Goal: Use online tool/utility: Utilize a website feature to perform a specific function

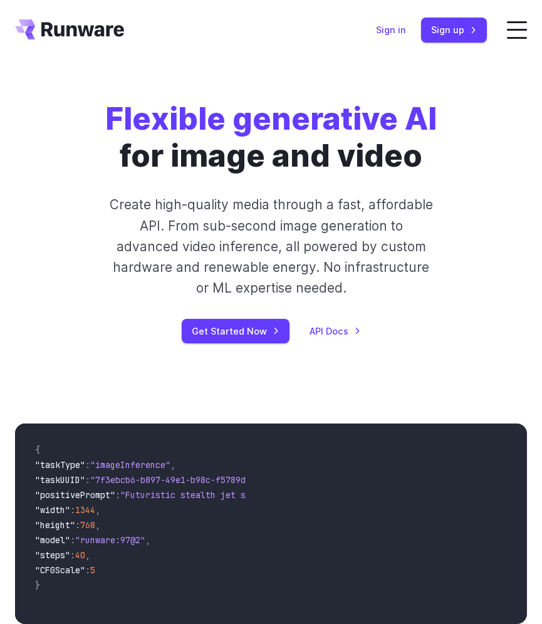
click at [398, 26] on link "Sign in" at bounding box center [391, 30] width 30 height 14
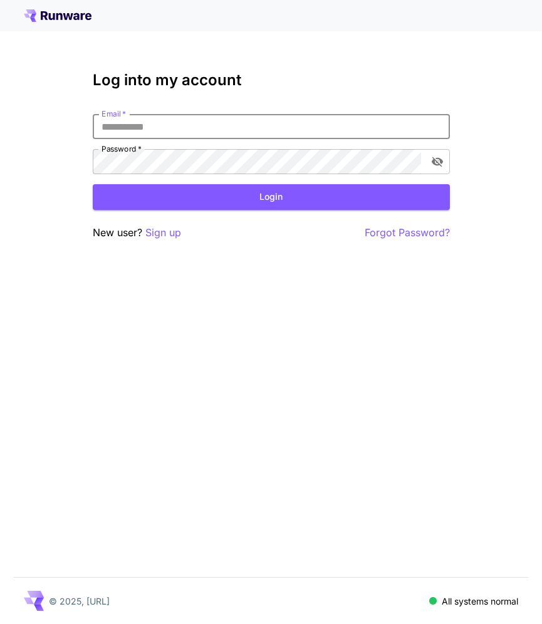
click at [230, 122] on input "Email   *" at bounding box center [271, 126] width 357 height 25
type input "**********"
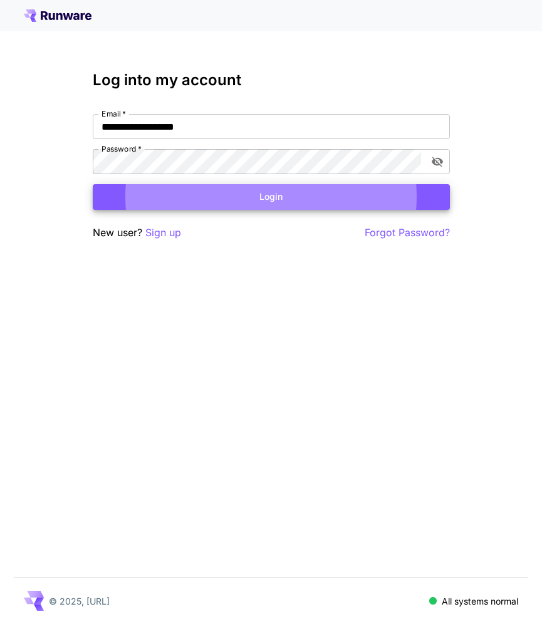
click button "Login" at bounding box center [271, 197] width 357 height 26
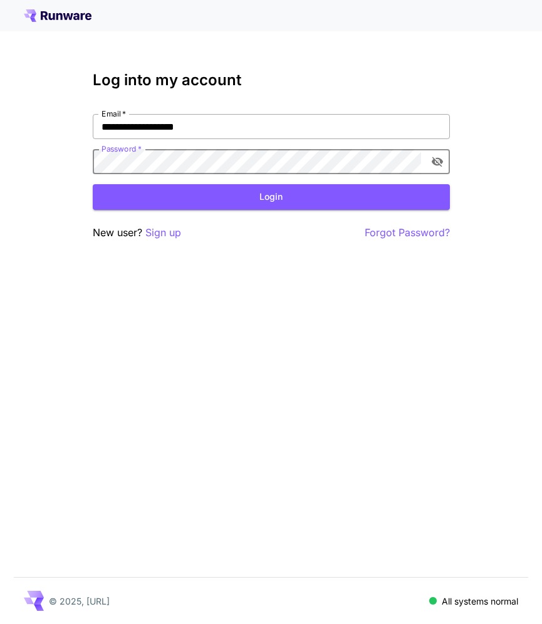
click button "Login" at bounding box center [271, 197] width 357 height 26
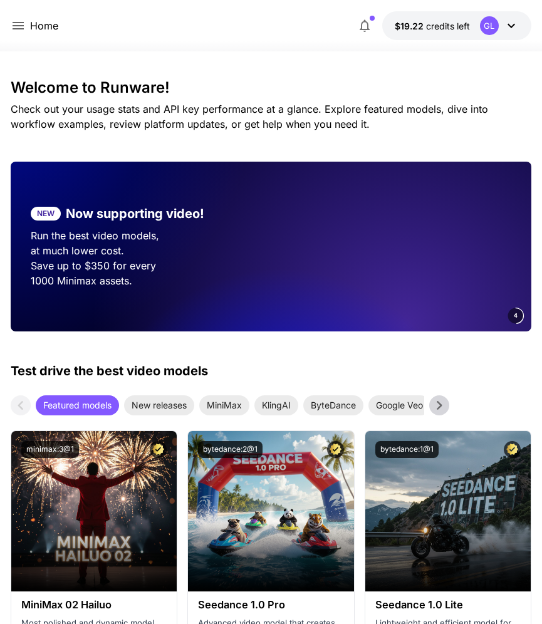
click at [17, 23] on icon at bounding box center [18, 26] width 11 height 8
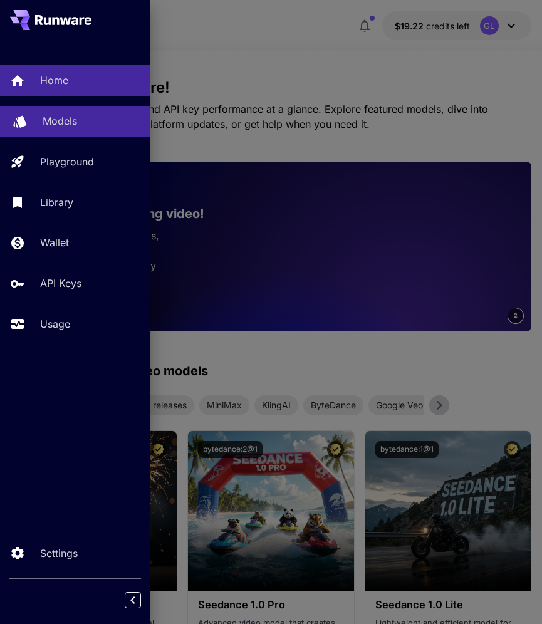
click at [67, 135] on link "Models" at bounding box center [75, 121] width 150 height 31
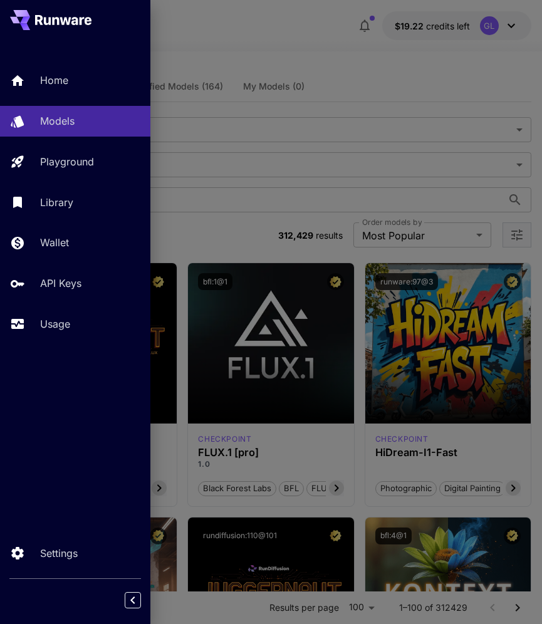
click at [450, 62] on div at bounding box center [271, 312] width 542 height 624
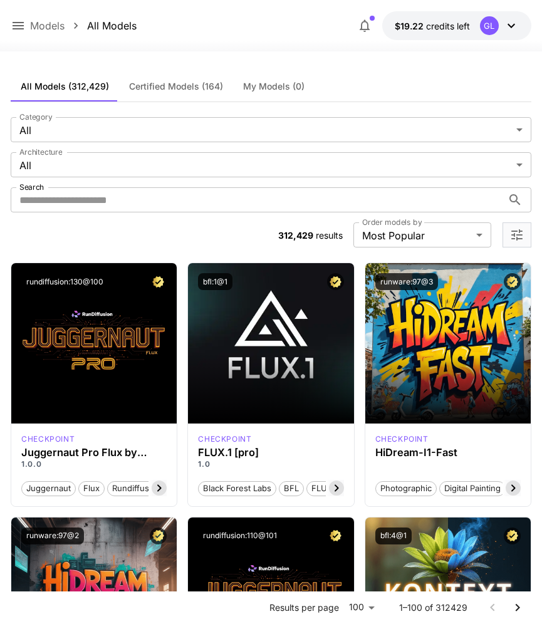
click at [323, 213] on section "**********" at bounding box center [271, 182] width 520 height 130
click at [321, 208] on input "Search" at bounding box center [256, 199] width 491 height 25
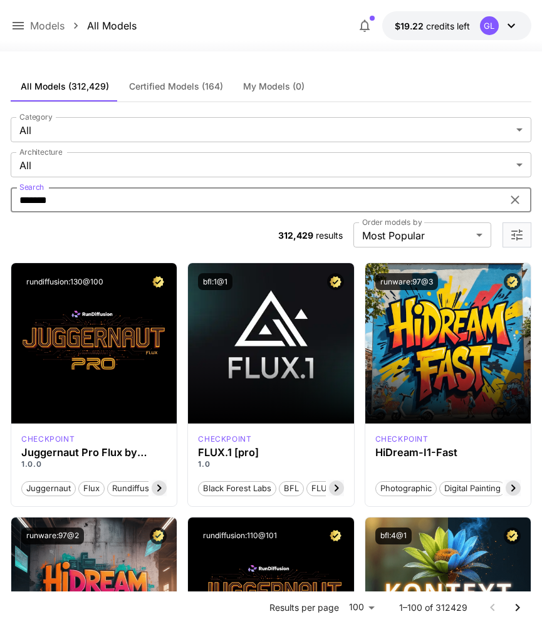
type input "*******"
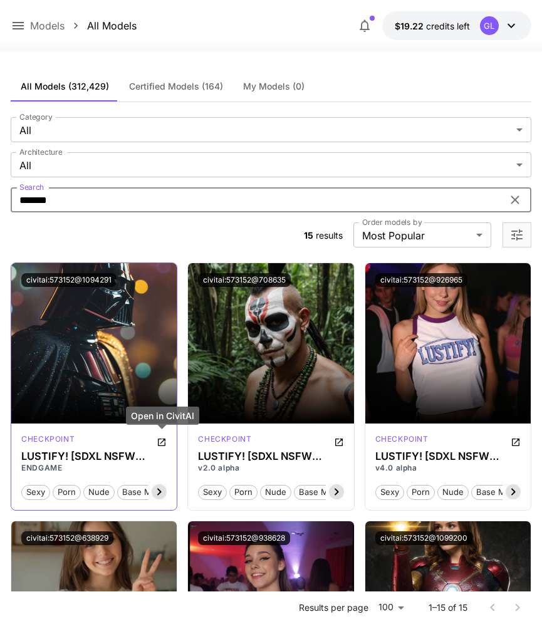
click at [160, 444] on icon "Open in CivitAI" at bounding box center [162, 442] width 10 height 10
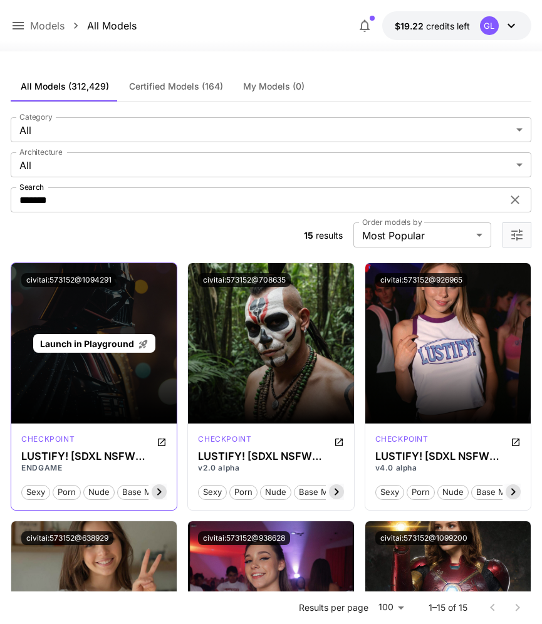
click at [117, 330] on div "Launch in Playground" at bounding box center [93, 343] width 165 height 160
click at [117, 343] on span "Launch in Playground" at bounding box center [87, 343] width 94 height 11
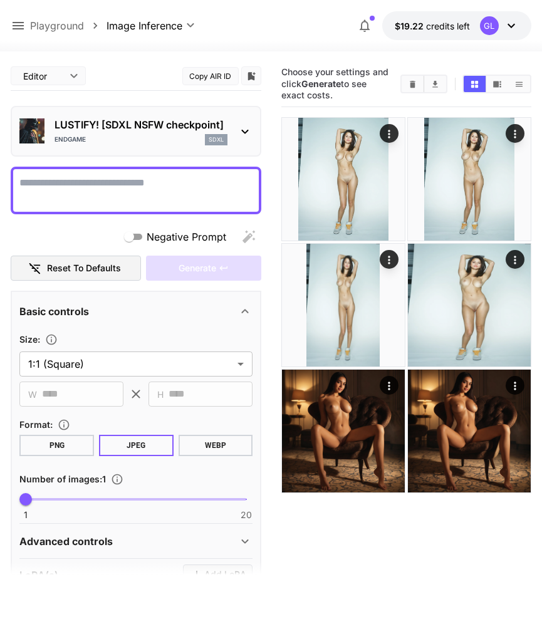
click at [79, 173] on div at bounding box center [136, 191] width 251 height 48
click at [410, 80] on icon "Clear Images" at bounding box center [412, 84] width 9 height 9
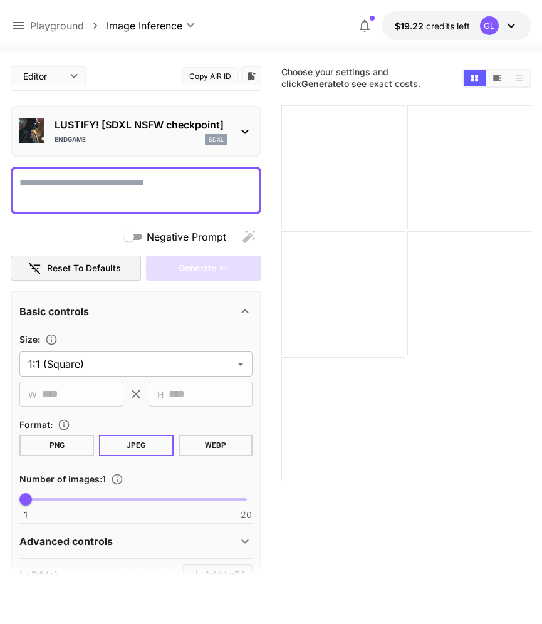
click at [77, 186] on textarea "Negative Prompt" at bounding box center [135, 190] width 233 height 30
paste textarea "**********"
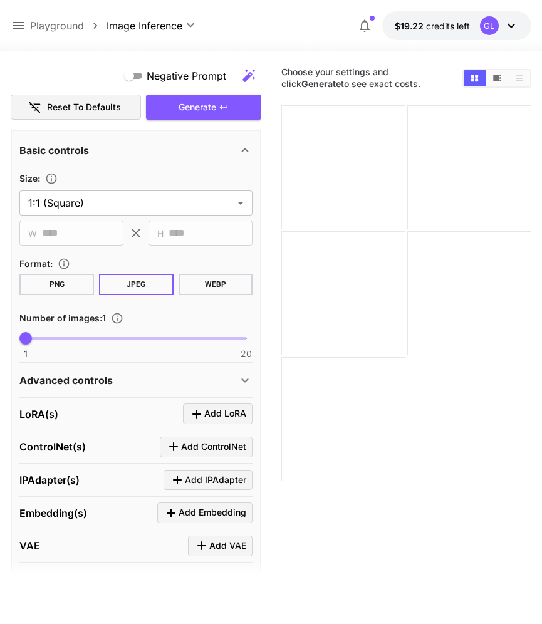
scroll to position [483, 0]
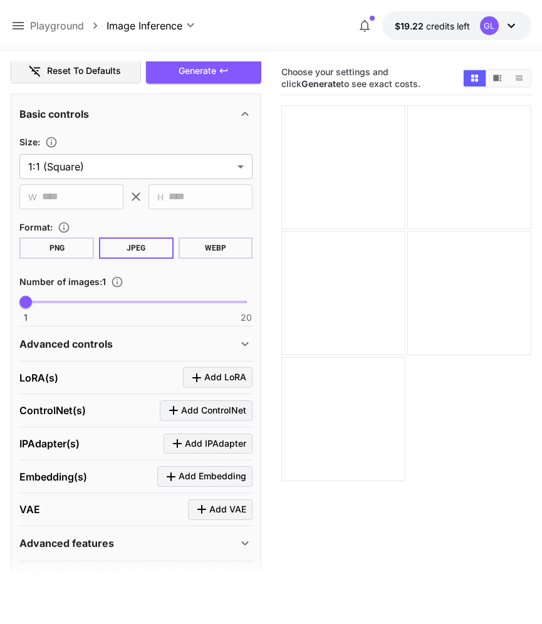
type textarea "**********"
click at [182, 348] on div "Advanced controls" at bounding box center [128, 343] width 218 height 15
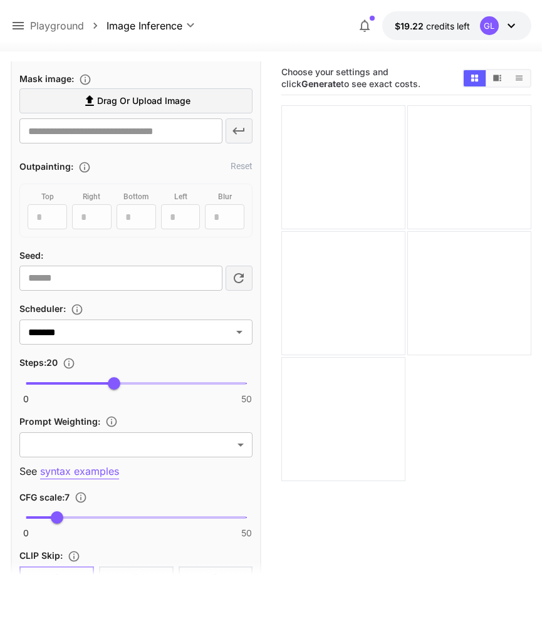
scroll to position [878, 0]
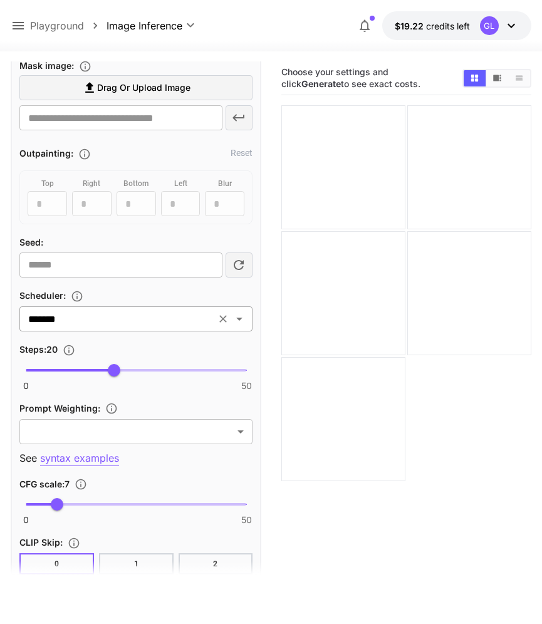
click at [175, 325] on input "*******" at bounding box center [117, 319] width 189 height 18
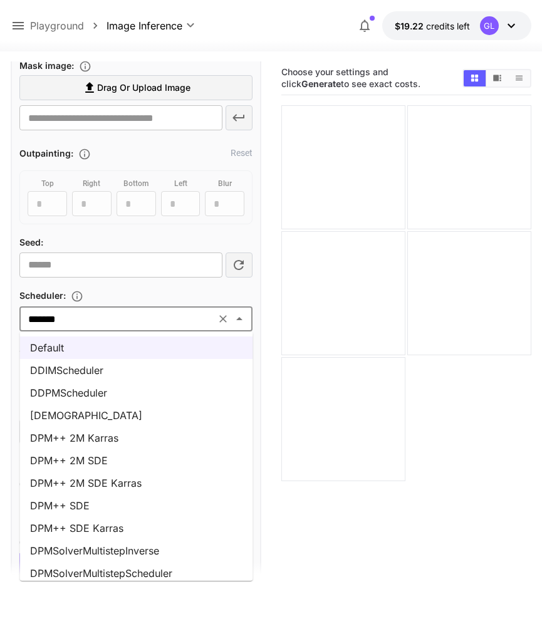
click at [148, 436] on li "DPM++ 2M Karras" at bounding box center [136, 438] width 233 height 23
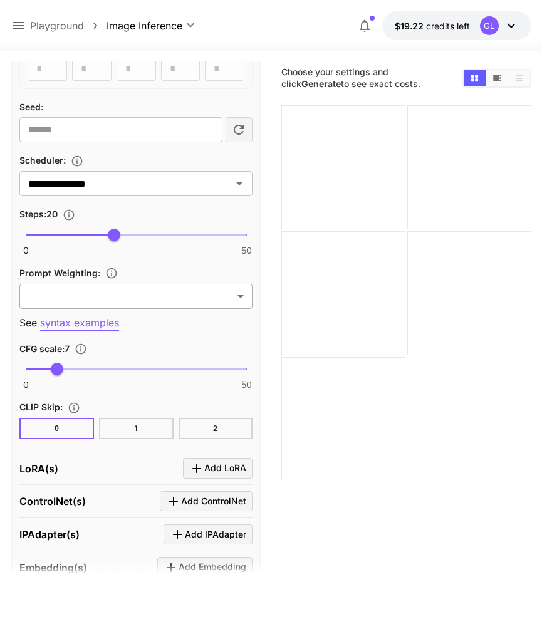
scroll to position [1014, 0]
type input "***"
click at [55, 374] on span "6.5" at bounding box center [54, 368] width 13 height 13
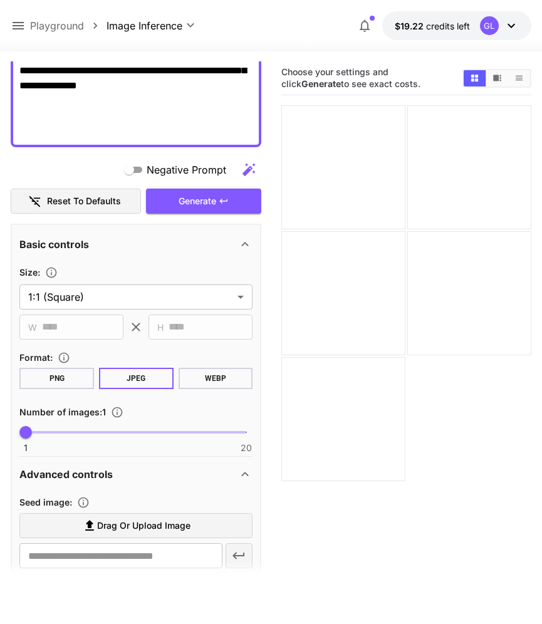
scroll to position [355, 0]
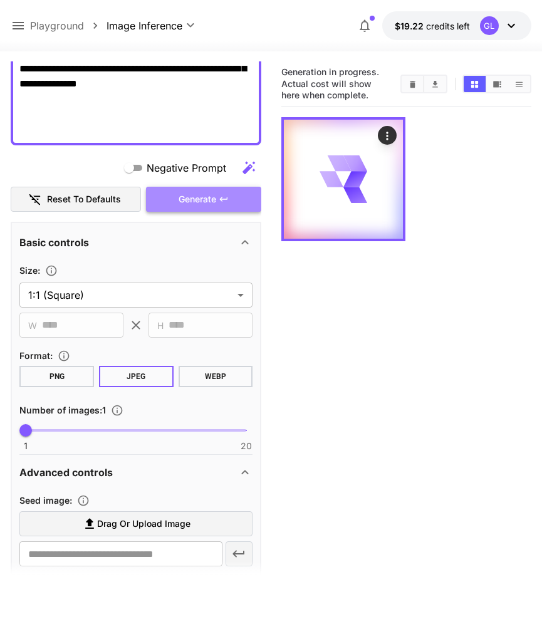
click at [214, 194] on span "Generate" at bounding box center [198, 200] width 38 height 16
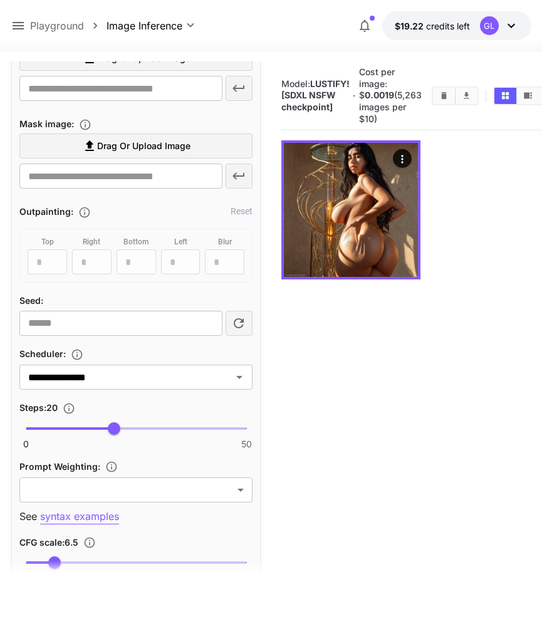
scroll to position [855, 0]
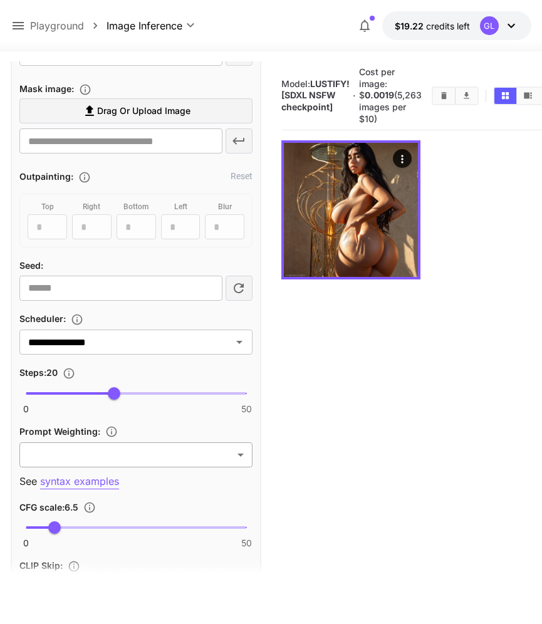
click at [115, 456] on body "**********" at bounding box center [271, 361] width 542 height 723
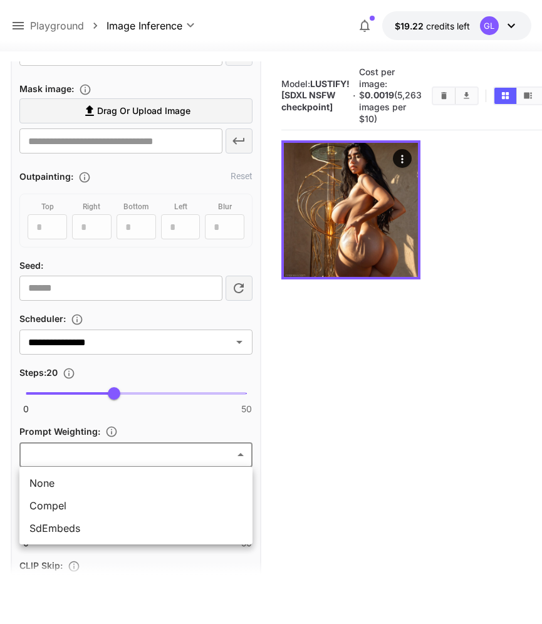
click at [107, 507] on span "Compel" at bounding box center [135, 505] width 213 height 15
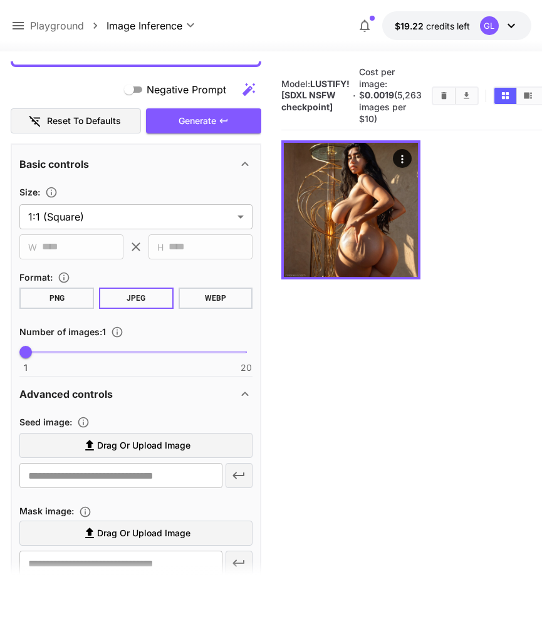
scroll to position [390, 0]
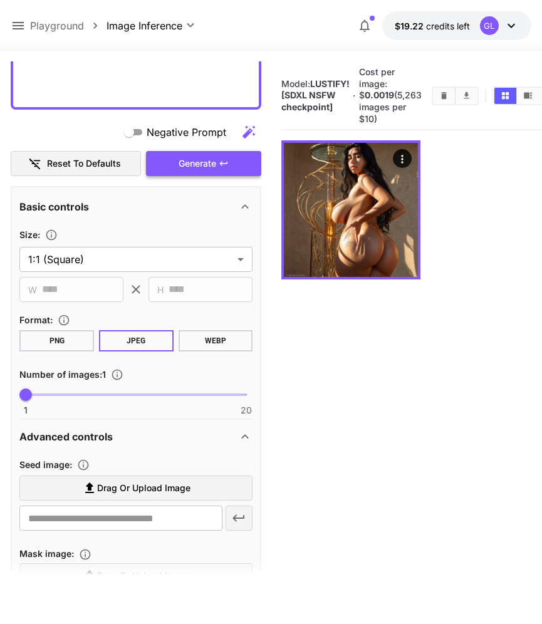
click at [227, 158] on button "Generate" at bounding box center [203, 164] width 115 height 26
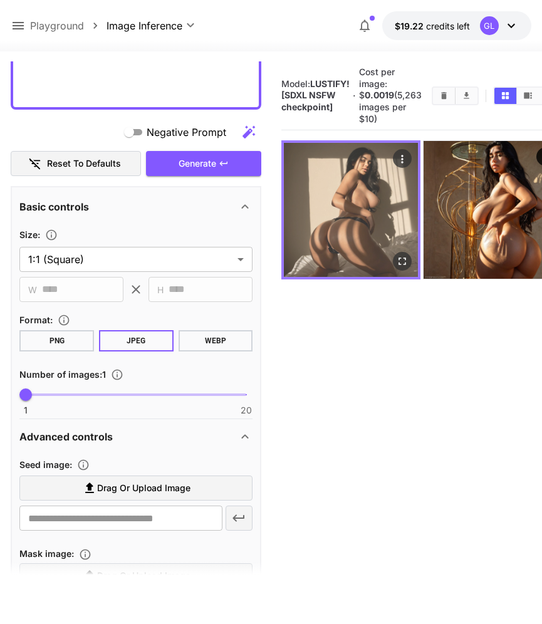
click at [397, 256] on icon "Open in fullscreen" at bounding box center [403, 262] width 13 height 13
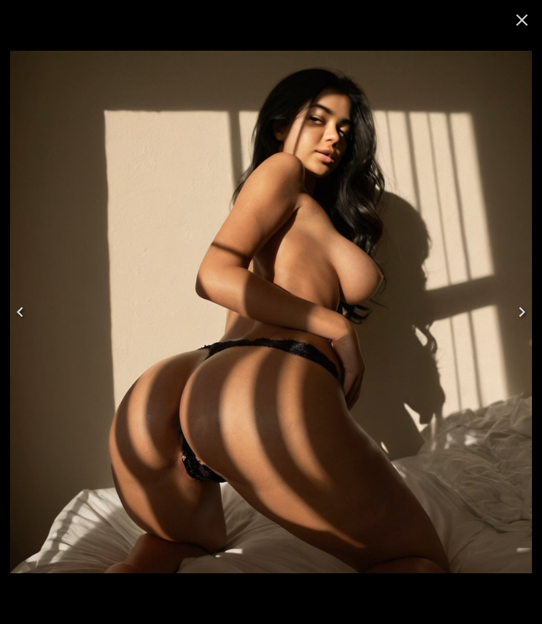
click at [523, 16] on icon "Close" at bounding box center [522, 20] width 20 height 20
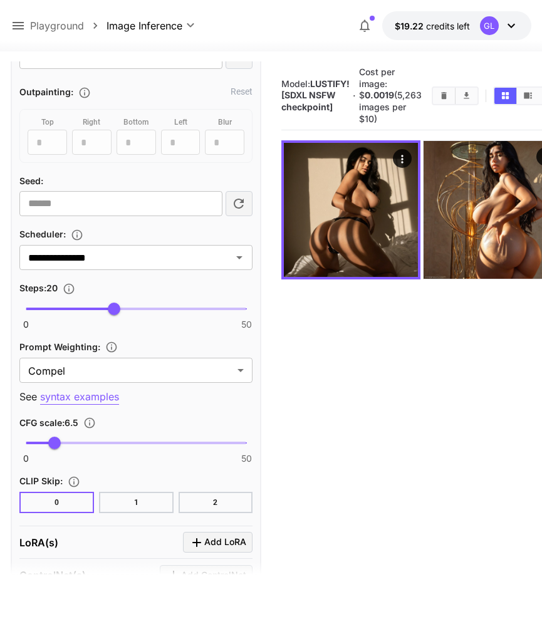
scroll to position [958, 0]
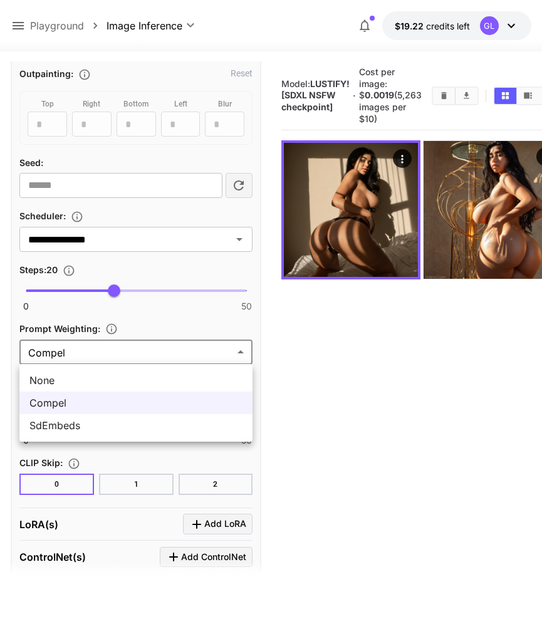
click at [144, 350] on body "**********" at bounding box center [271, 361] width 542 height 723
click at [117, 422] on span "SdEmbeds" at bounding box center [135, 425] width 213 height 15
type input "********"
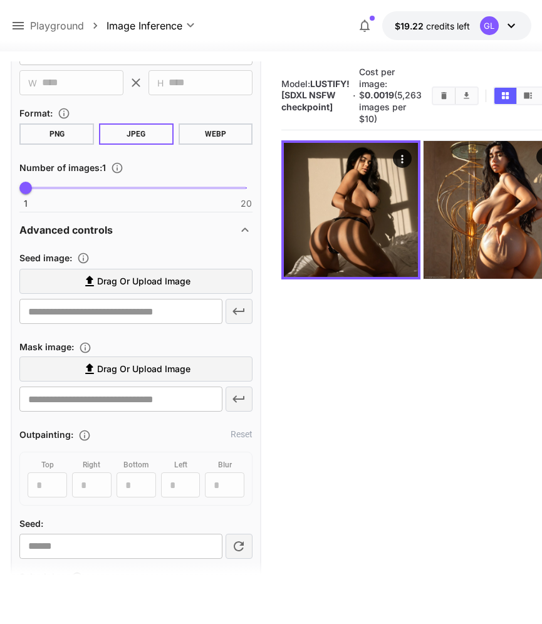
scroll to position [478, 0]
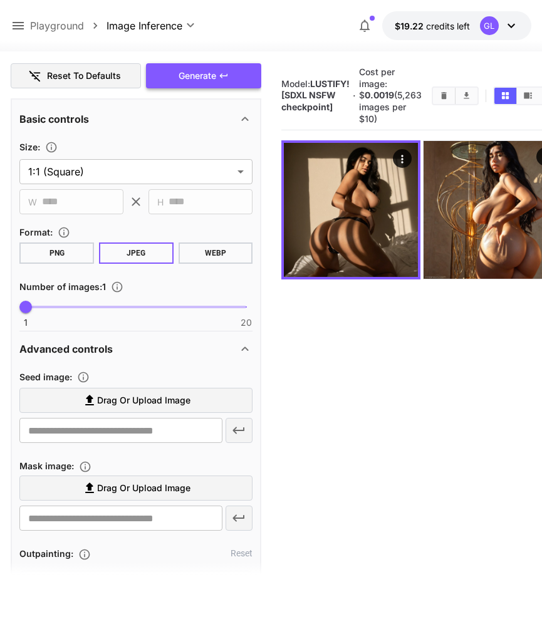
click at [220, 82] on button "Generate" at bounding box center [203, 76] width 115 height 26
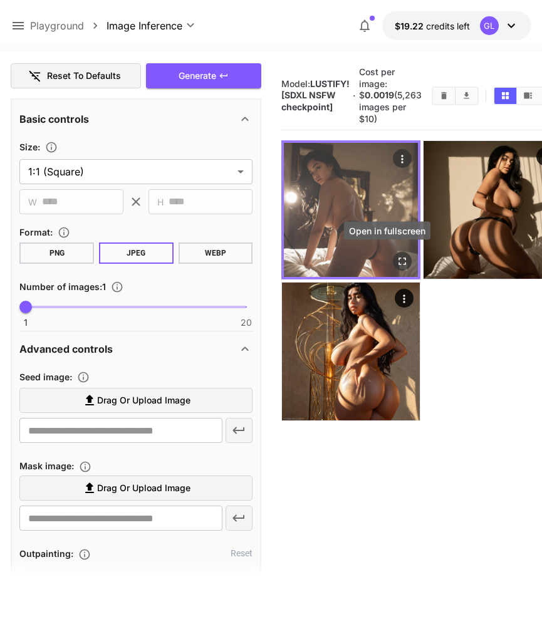
click at [397, 259] on icon "Open in fullscreen" at bounding box center [403, 262] width 13 height 13
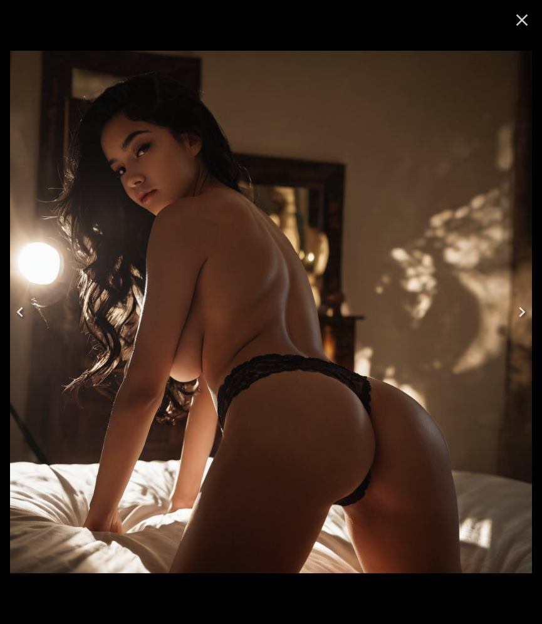
click at [521, 16] on icon "Close" at bounding box center [522, 20] width 20 height 20
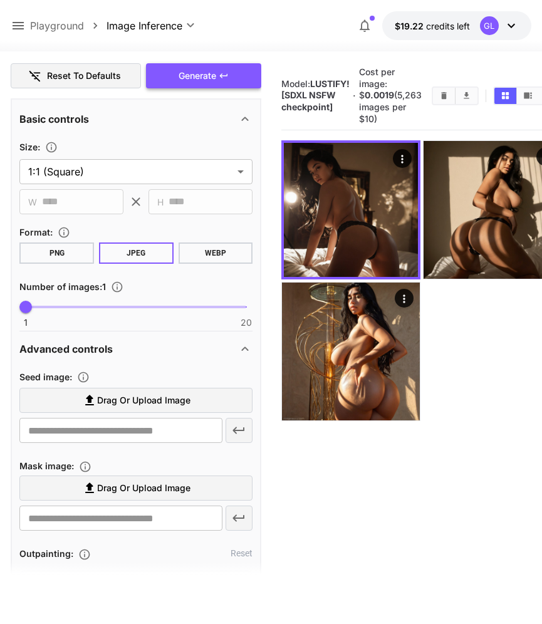
click at [217, 72] on button "Generate" at bounding box center [203, 76] width 115 height 26
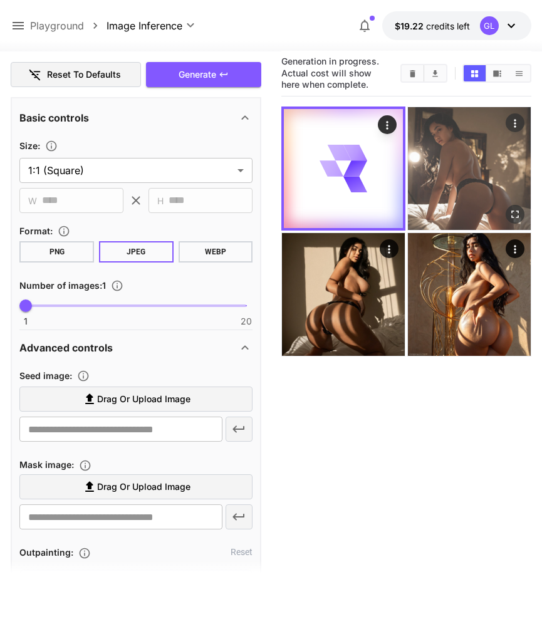
scroll to position [0, 0]
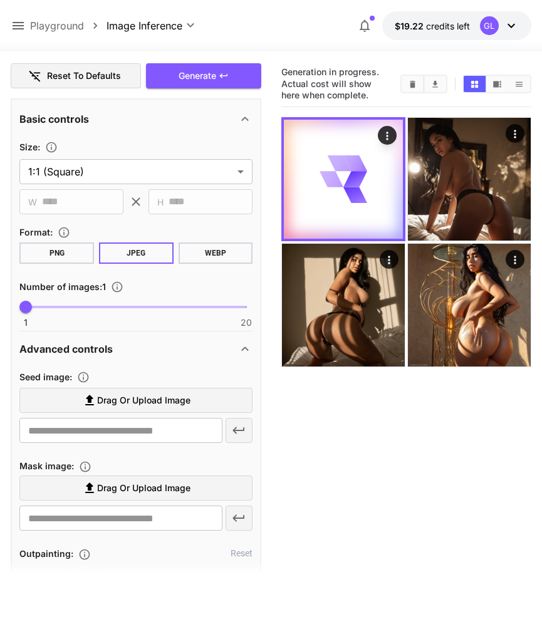
click at [15, 29] on icon at bounding box center [18, 26] width 11 height 8
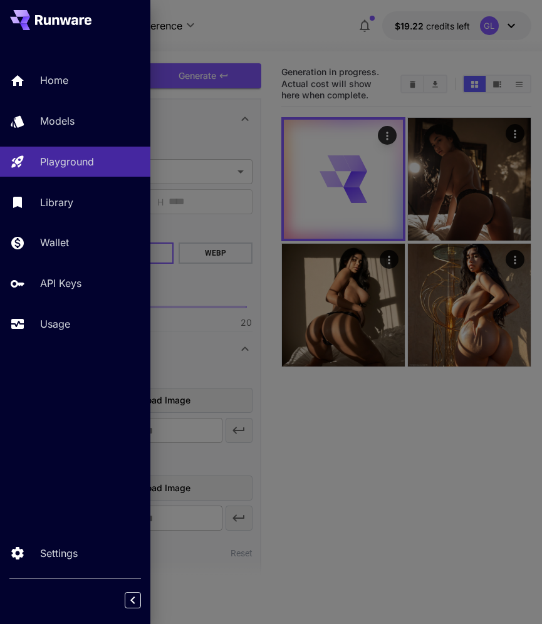
click at [349, 479] on div at bounding box center [271, 312] width 542 height 624
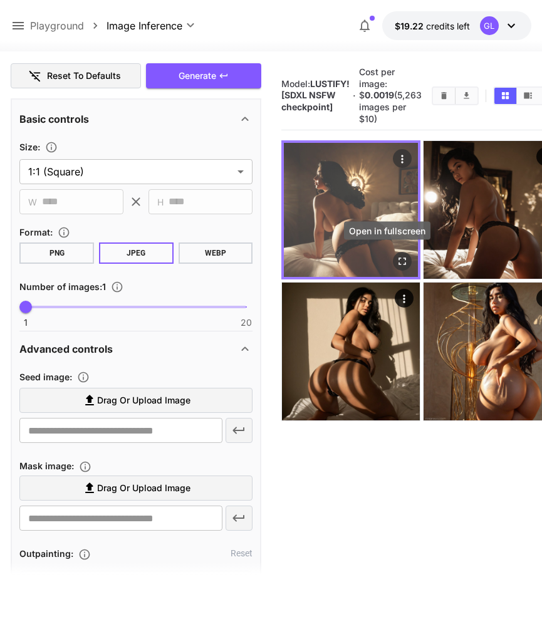
click at [397, 258] on icon "Open in fullscreen" at bounding box center [403, 262] width 13 height 13
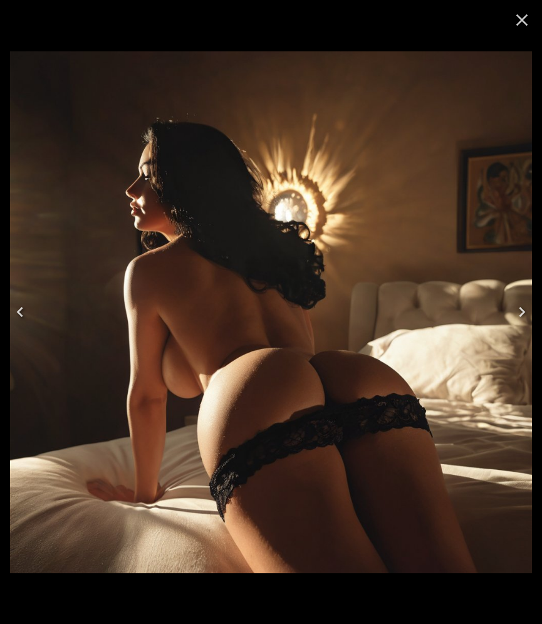
click at [524, 20] on icon "Close" at bounding box center [522, 20] width 20 height 20
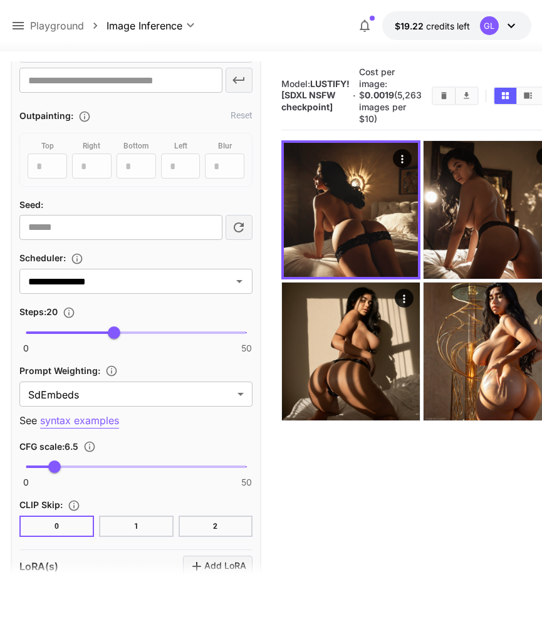
scroll to position [950, 0]
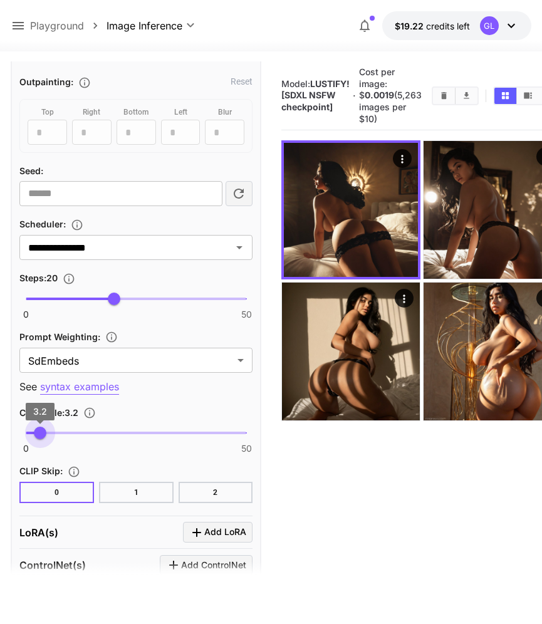
type input "***"
drag, startPoint x: 56, startPoint y: 434, endPoint x: 41, endPoint y: 434, distance: 15.0
click at [41, 434] on span "3.4" at bounding box center [40, 433] width 13 height 13
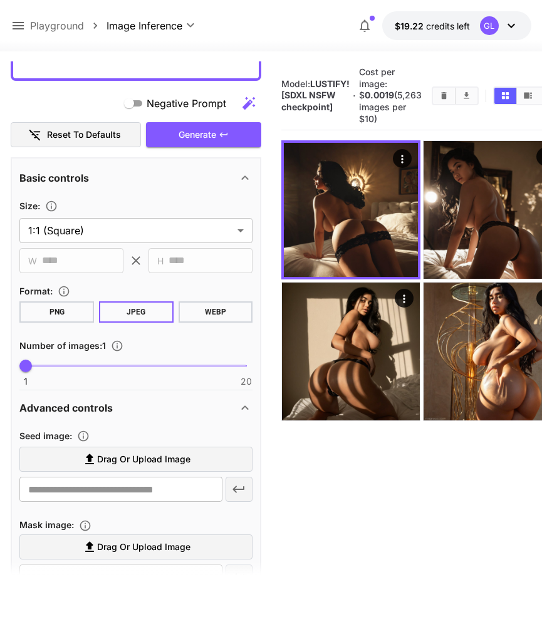
scroll to position [420, 0]
click at [214, 142] on button "Generate" at bounding box center [203, 135] width 115 height 26
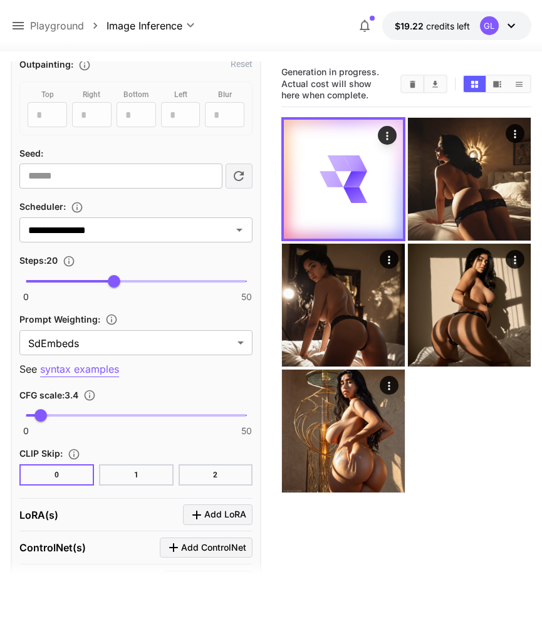
scroll to position [983, 0]
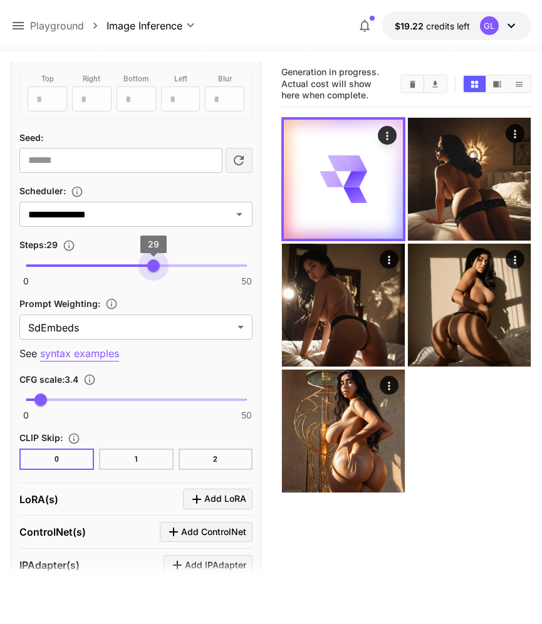
type input "**"
drag, startPoint x: 120, startPoint y: 265, endPoint x: 159, endPoint y: 273, distance: 39.6
click at [159, 272] on span "30" at bounding box center [158, 265] width 13 height 13
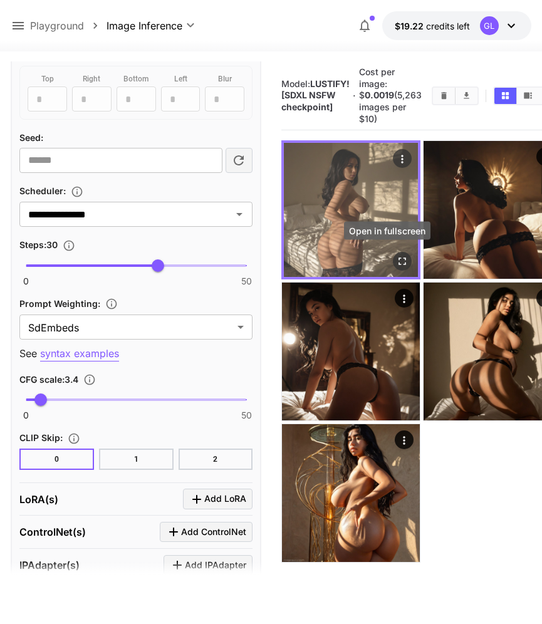
click at [397, 258] on icon "Open in fullscreen" at bounding box center [403, 262] width 13 height 13
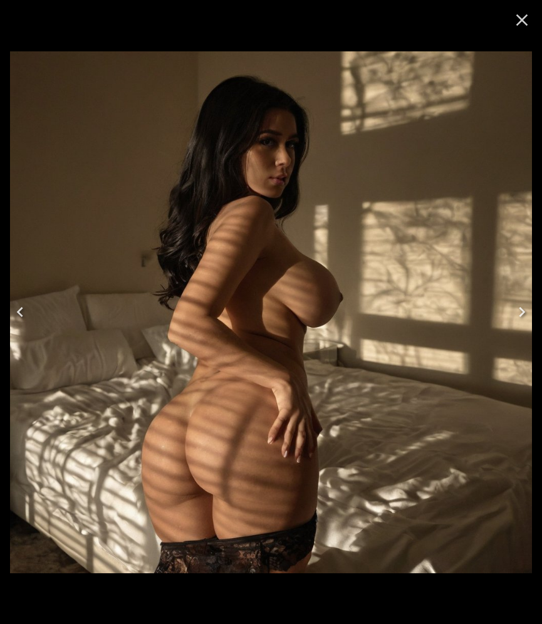
click at [521, 17] on icon "Close" at bounding box center [522, 20] width 20 height 20
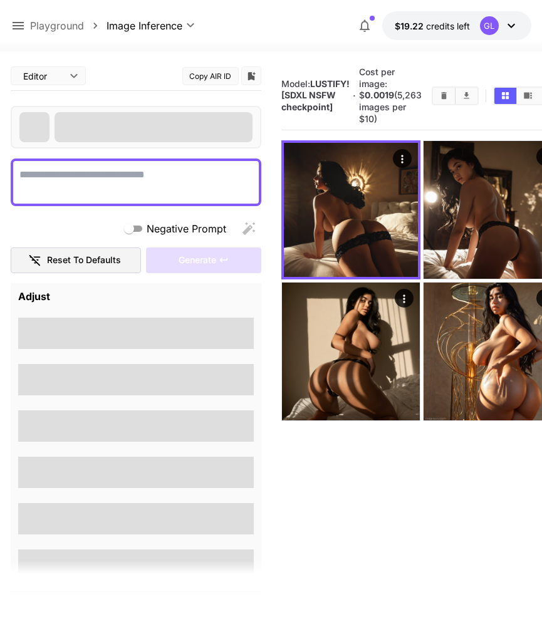
click at [19, 25] on icon at bounding box center [18, 25] width 15 height 15
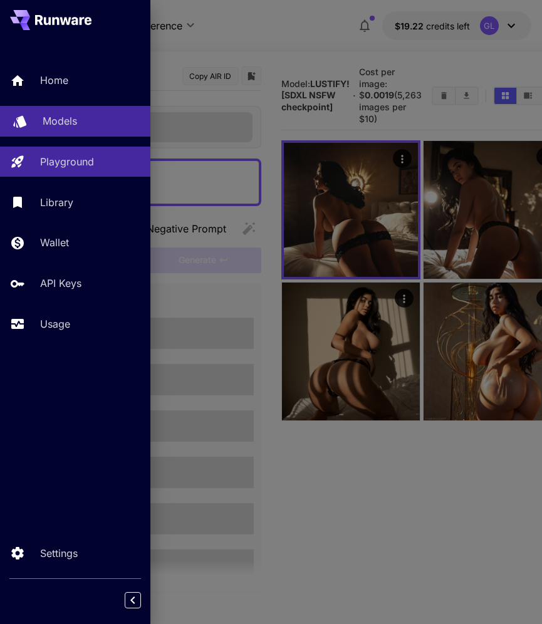
click at [43, 134] on link "Models" at bounding box center [75, 121] width 150 height 31
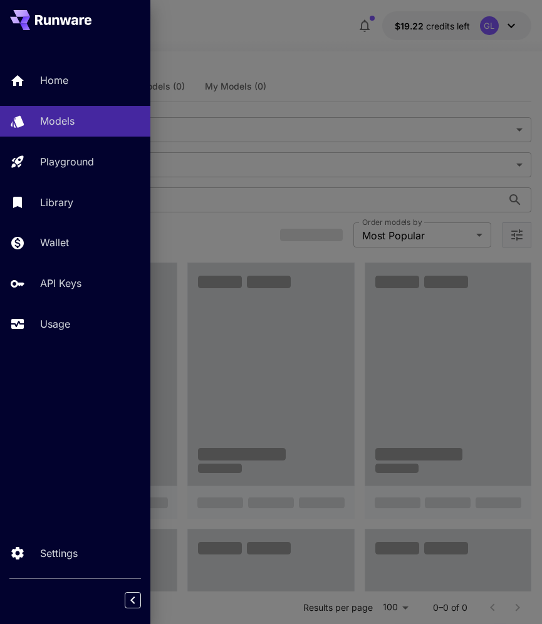
click at [302, 219] on div at bounding box center [271, 312] width 542 height 624
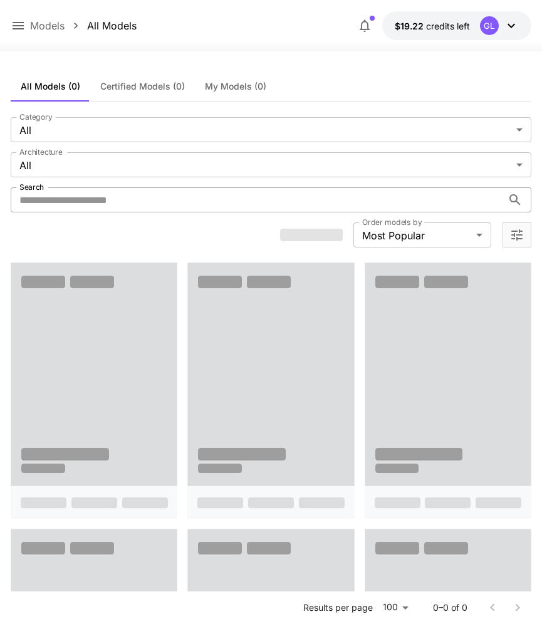
click at [294, 201] on input "Search" at bounding box center [256, 199] width 491 height 25
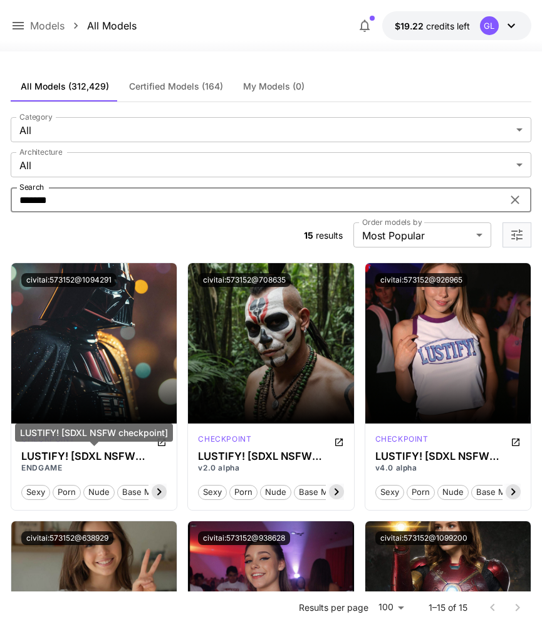
type input "*******"
click at [161, 443] on div "LUSTIFY! [SDXL NSFW checkpoint]" at bounding box center [94, 437] width 158 height 27
click at [158, 444] on div "LUSTIFY! [SDXL NSFW checkpoint]" at bounding box center [94, 437] width 158 height 27
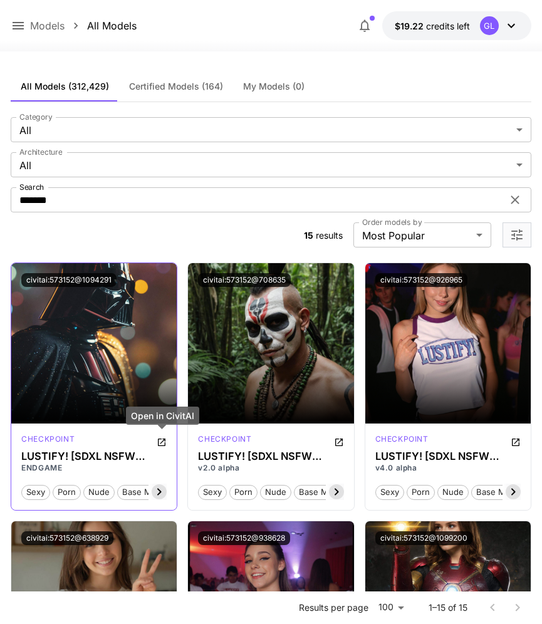
click at [159, 439] on icon "Open in CivitAI" at bounding box center [162, 442] width 10 height 10
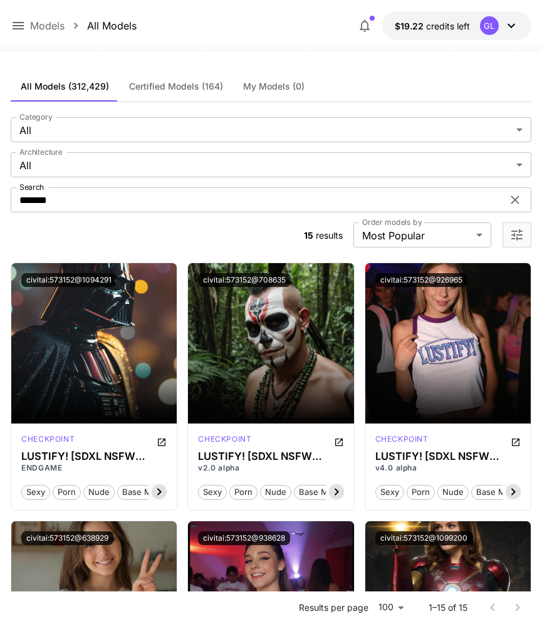
click at [24, 22] on icon at bounding box center [18, 25] width 15 height 15
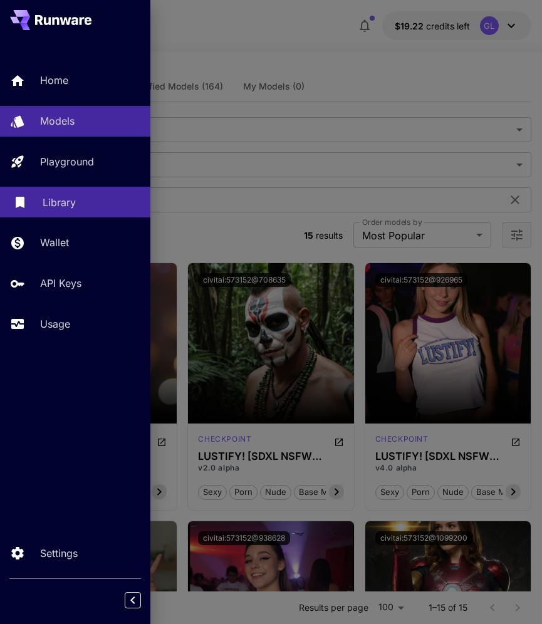
click at [81, 212] on link "Library" at bounding box center [75, 202] width 150 height 31
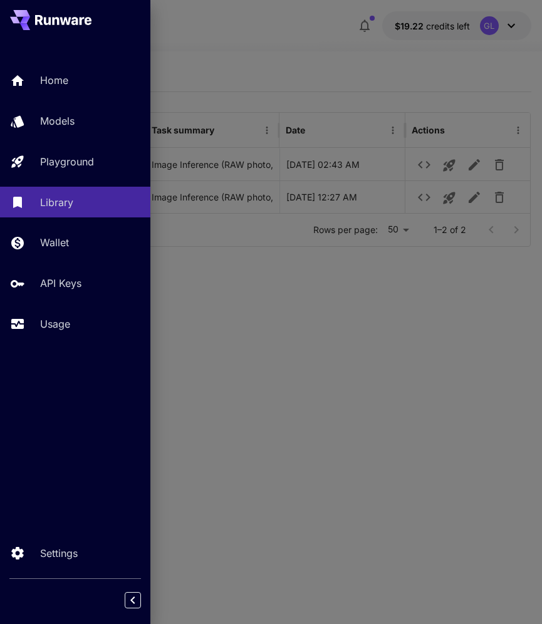
click at [372, 81] on div at bounding box center [271, 312] width 542 height 624
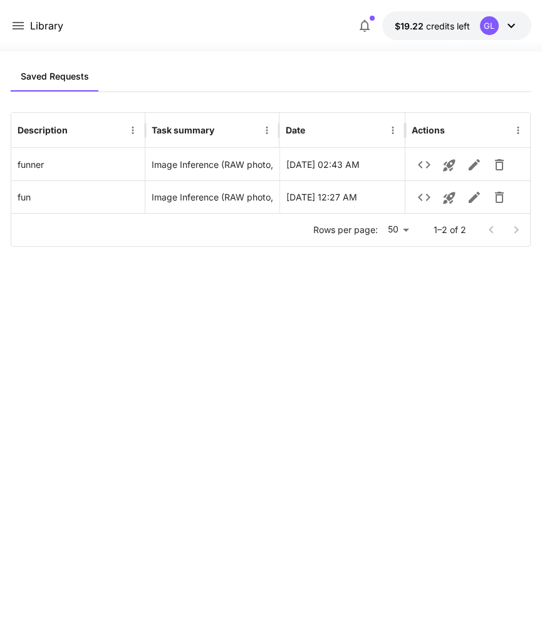
click at [514, 29] on icon at bounding box center [511, 25] width 15 height 15
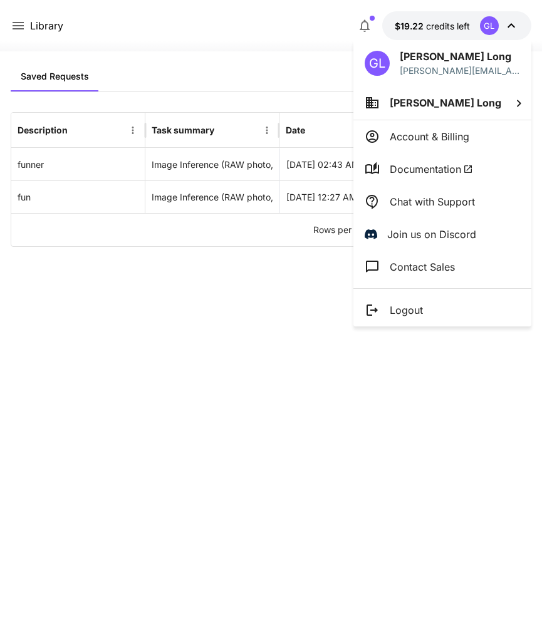
click at [414, 169] on span "Documentation" at bounding box center [431, 169] width 83 height 15
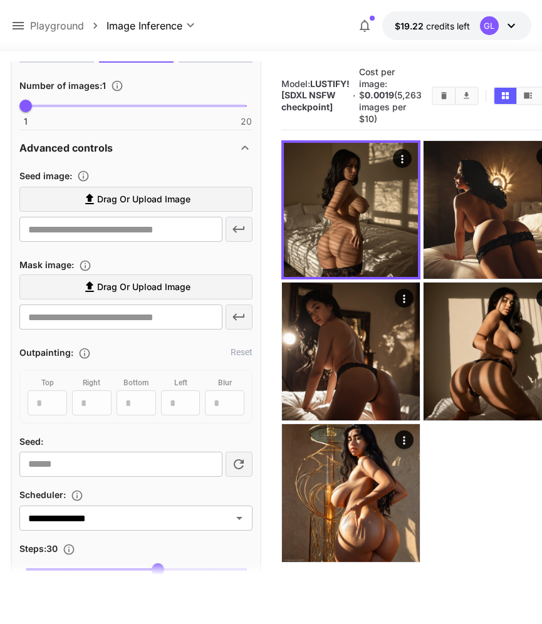
scroll to position [672, 0]
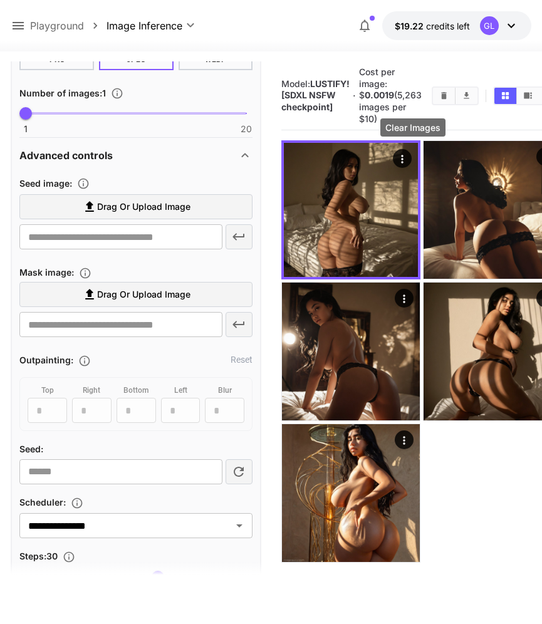
click at [441, 99] on icon "Clear Images" at bounding box center [444, 95] width 6 height 7
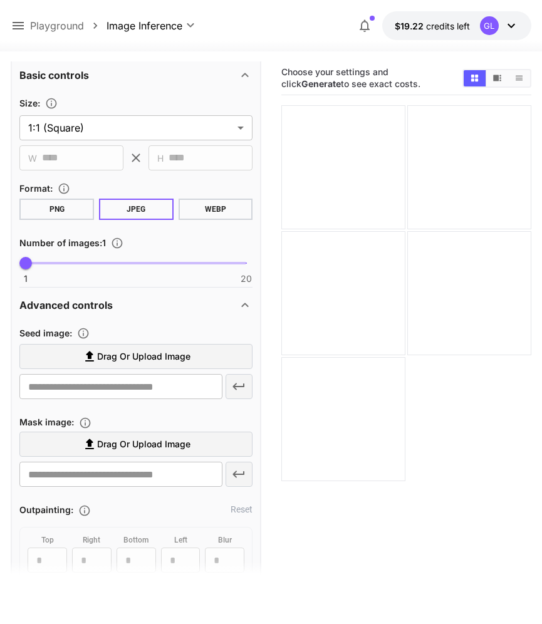
scroll to position [501, 0]
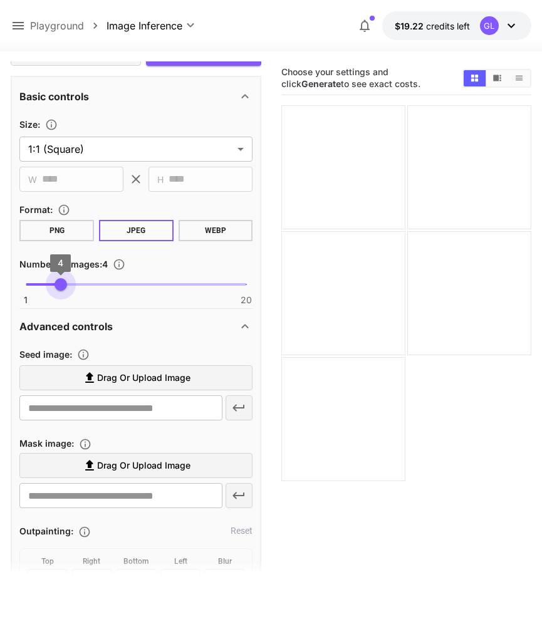
click at [66, 289] on span "1 20 4" at bounding box center [136, 284] width 221 height 19
type input "*"
click at [44, 287] on span "1 20 4" at bounding box center [136, 284] width 221 height 19
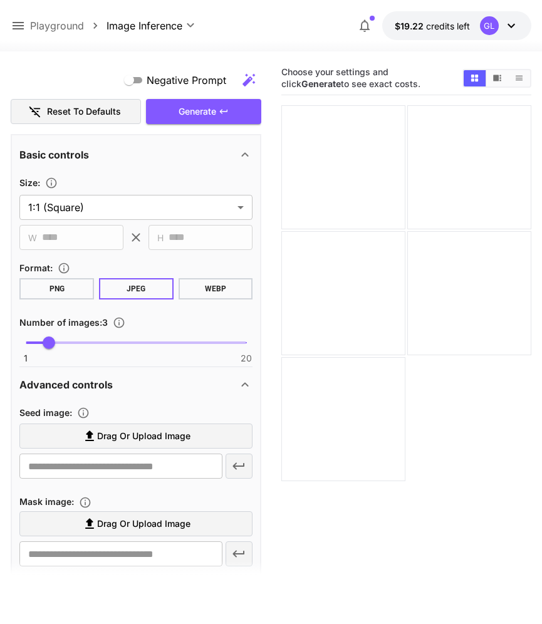
scroll to position [434, 0]
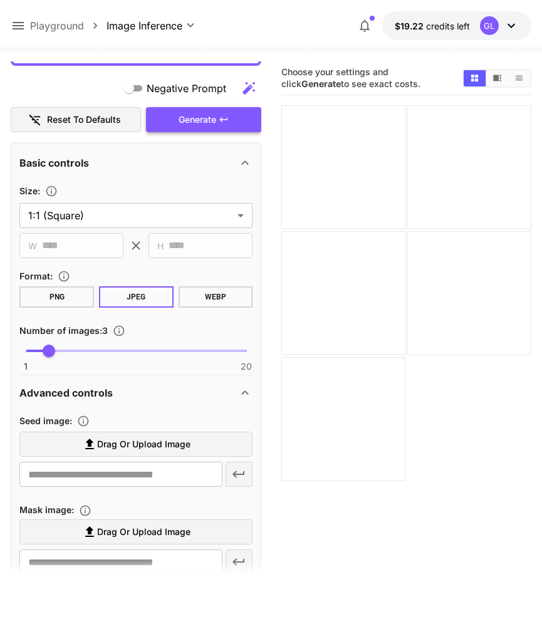
click at [221, 118] on icon "button" at bounding box center [224, 120] width 10 height 10
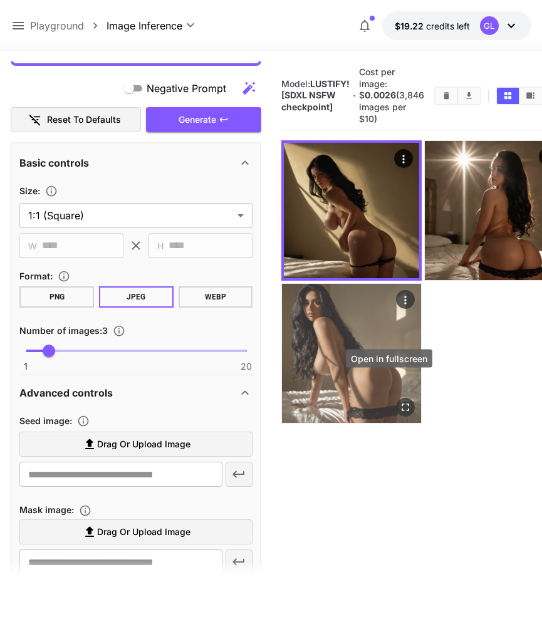
click at [400, 401] on icon "Open in fullscreen" at bounding box center [406, 407] width 13 height 13
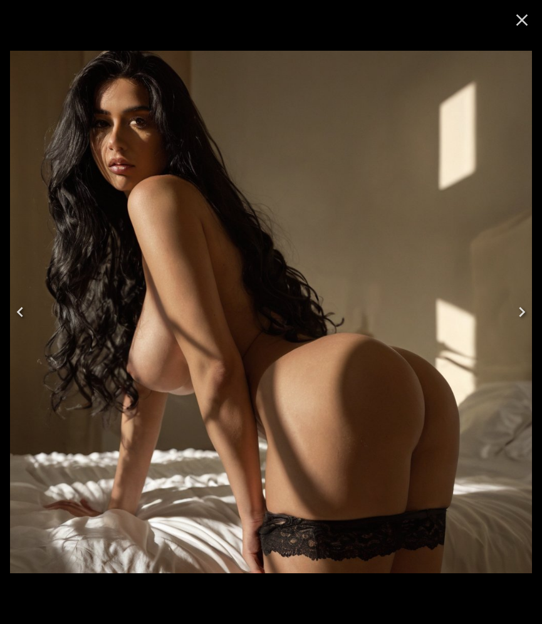
click at [520, 14] on icon "Close" at bounding box center [522, 20] width 20 height 20
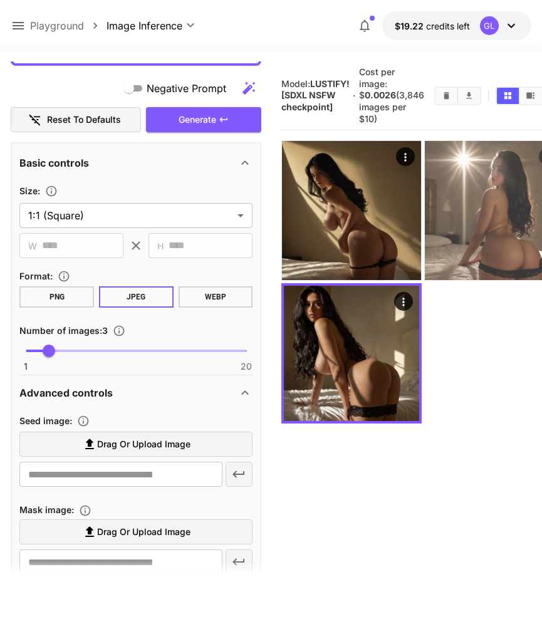
click at [541, 259] on icon "Open in fullscreen" at bounding box center [548, 265] width 13 height 13
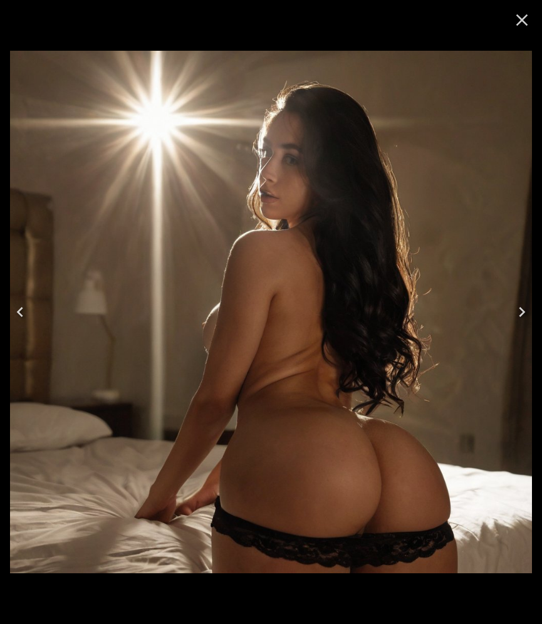
click at [516, 25] on icon "Close" at bounding box center [522, 20] width 20 height 20
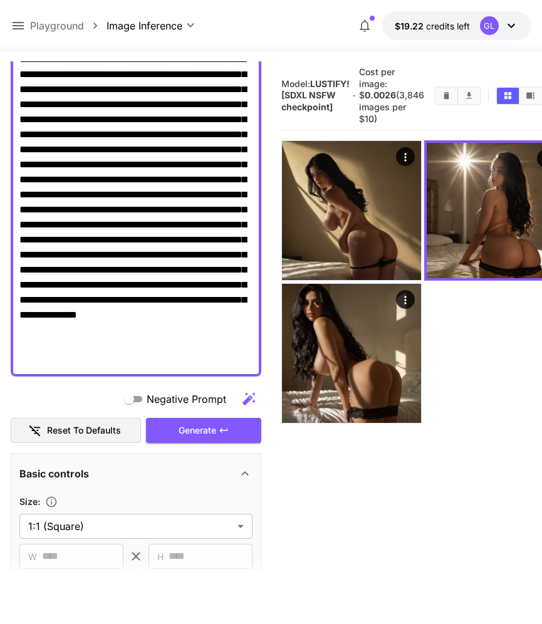
scroll to position [0, 0]
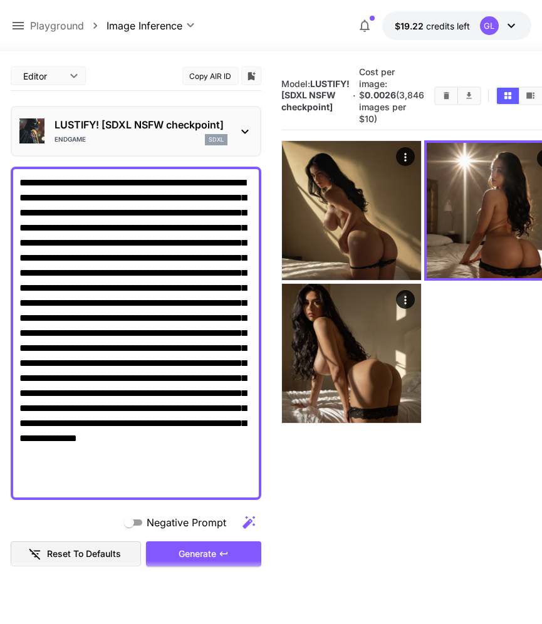
click at [179, 350] on textarea "Negative Prompt" at bounding box center [135, 333] width 233 height 316
paste textarea
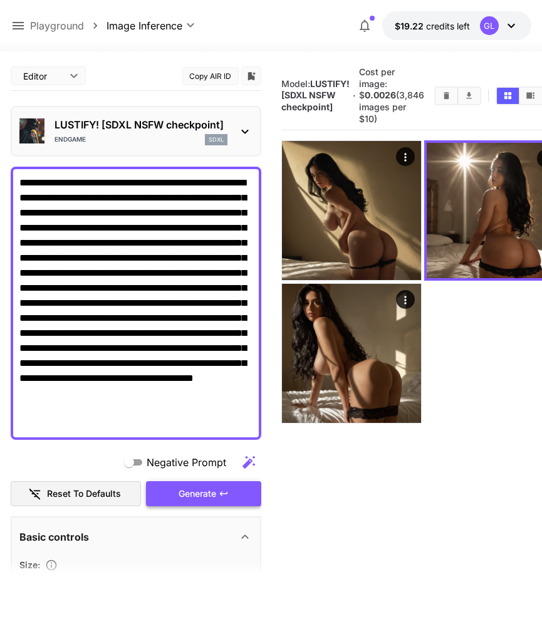
type textarea "**********"
click at [199, 486] on span "Generate" at bounding box center [198, 494] width 38 height 16
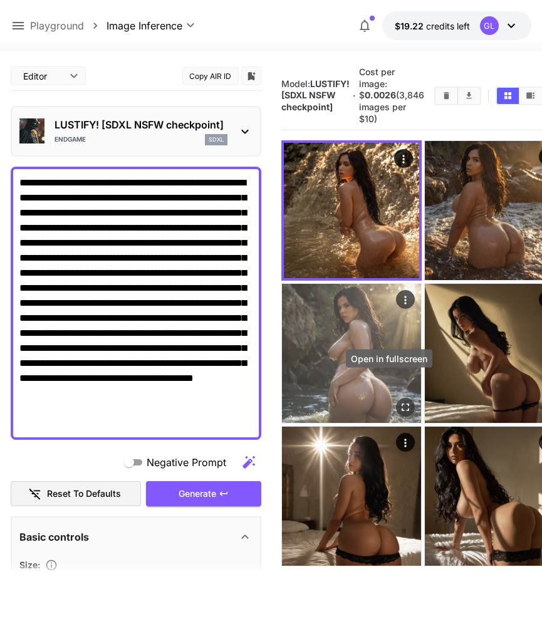
click at [402, 403] on icon "Open in fullscreen" at bounding box center [406, 407] width 8 height 8
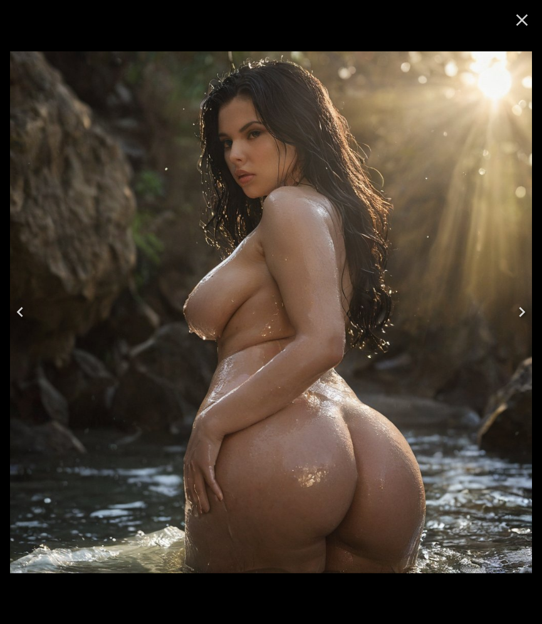
click at [522, 26] on icon "Close" at bounding box center [522, 20] width 20 height 20
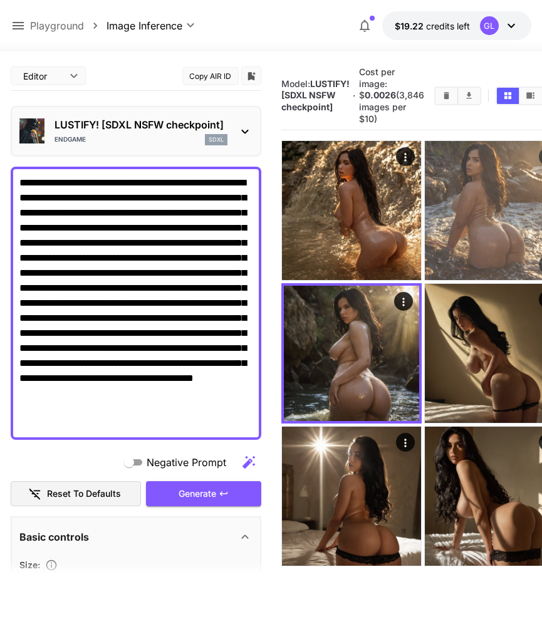
click at [509, 250] on body "**********" at bounding box center [271, 361] width 542 height 723
click at [541, 259] on icon "Open in fullscreen" at bounding box center [548, 265] width 13 height 13
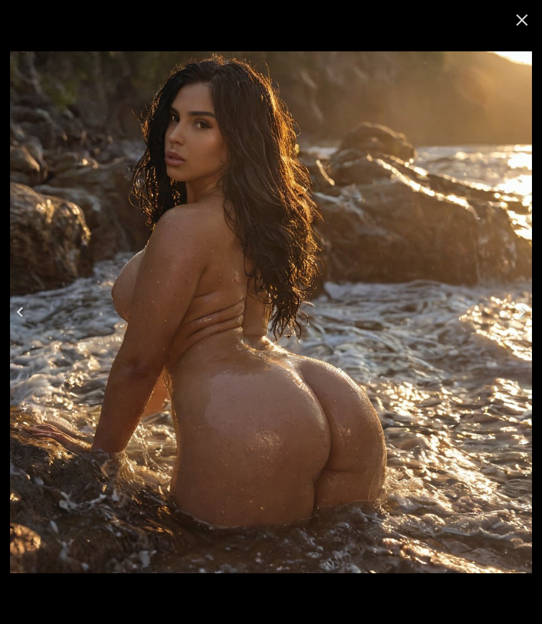
click at [522, 23] on icon "Close" at bounding box center [522, 20] width 20 height 20
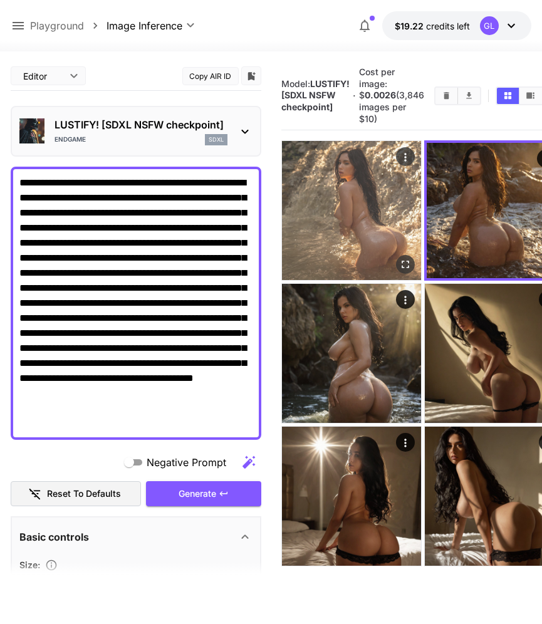
click at [397, 256] on button "Open in fullscreen" at bounding box center [406, 265] width 19 height 19
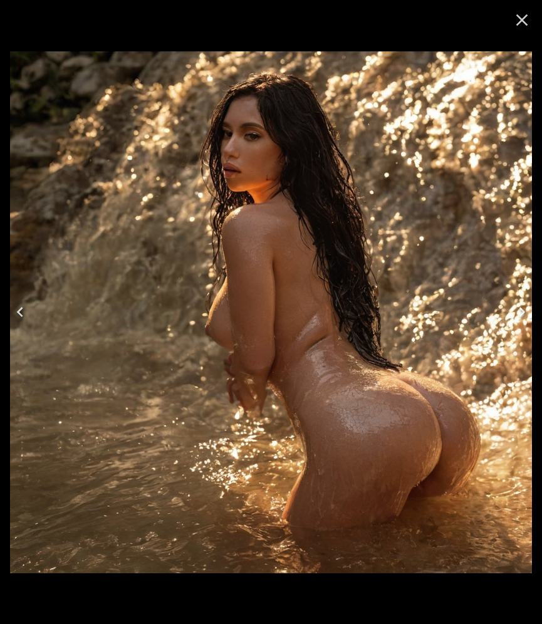
click at [522, 23] on icon "Close" at bounding box center [522, 20] width 20 height 20
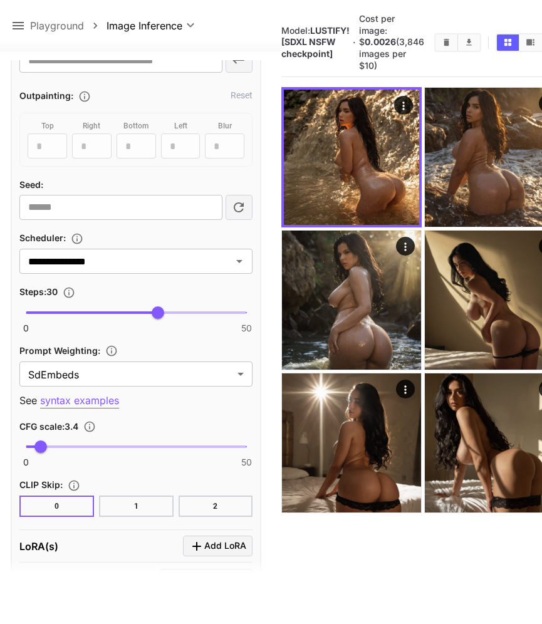
scroll to position [922, 0]
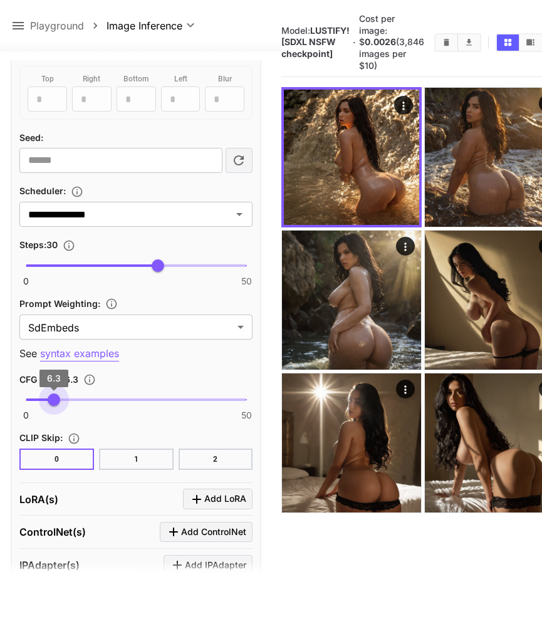
type input "***"
drag, startPoint x: 62, startPoint y: 394, endPoint x: 55, endPoint y: 394, distance: 7.5
click at [55, 394] on span "0 50 6.5" at bounding box center [136, 399] width 221 height 19
click at [442, 47] on icon "Clear Images" at bounding box center [446, 42] width 9 height 9
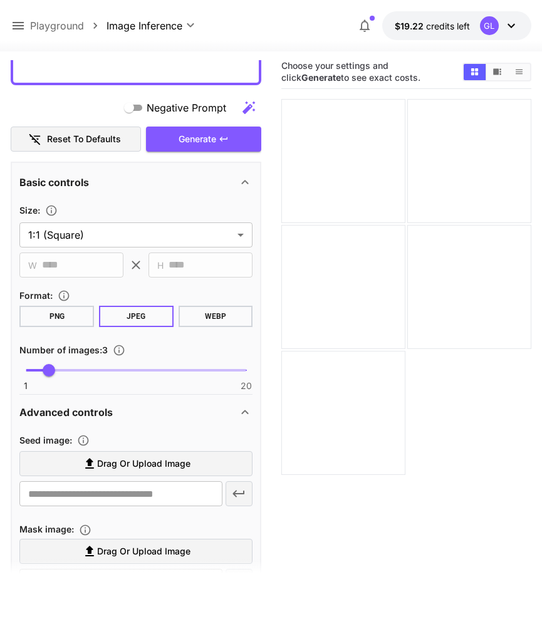
scroll to position [284, 0]
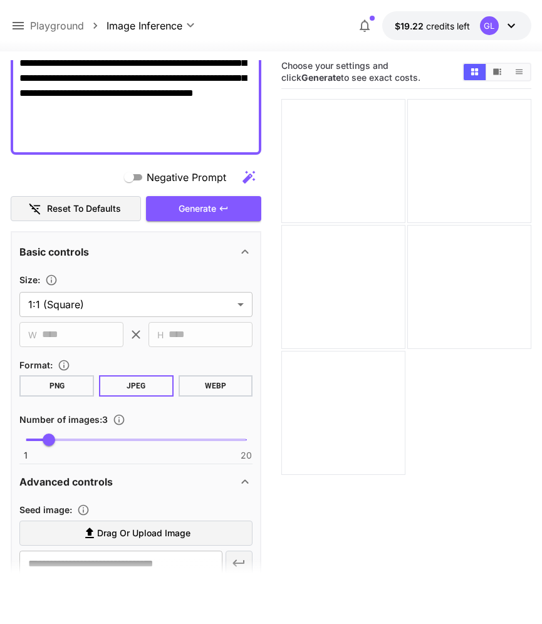
click at [60, 380] on button "PNG" at bounding box center [56, 385] width 75 height 21
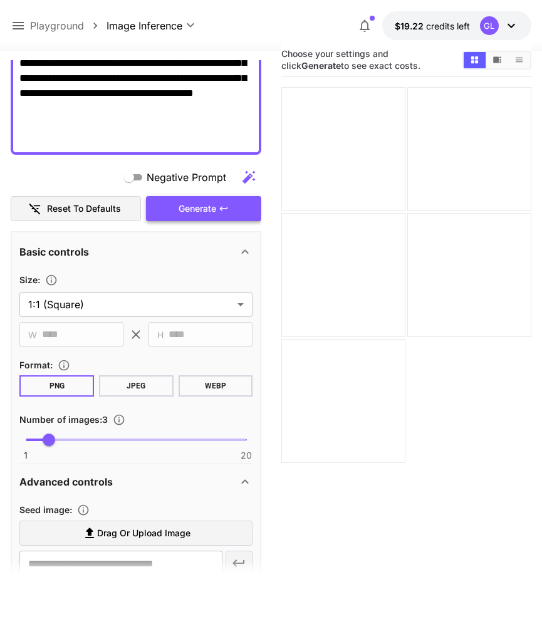
click at [204, 196] on button "Generate" at bounding box center [203, 209] width 115 height 26
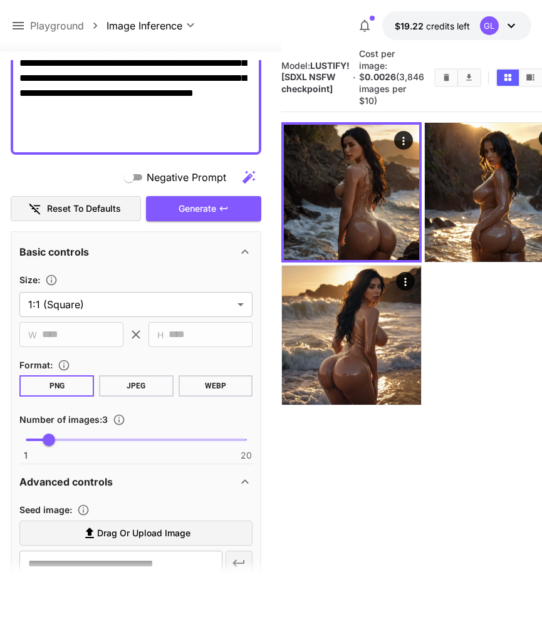
scroll to position [53, 0]
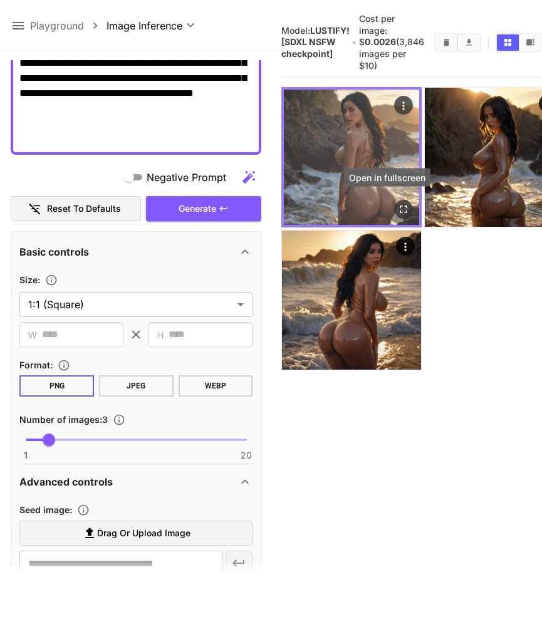
click at [398, 210] on icon "Open in fullscreen" at bounding box center [404, 210] width 13 height 13
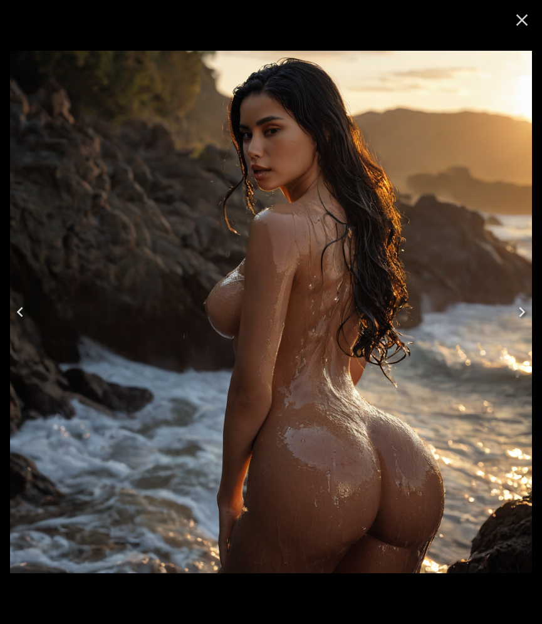
click at [525, 23] on icon "Close" at bounding box center [522, 20] width 12 height 12
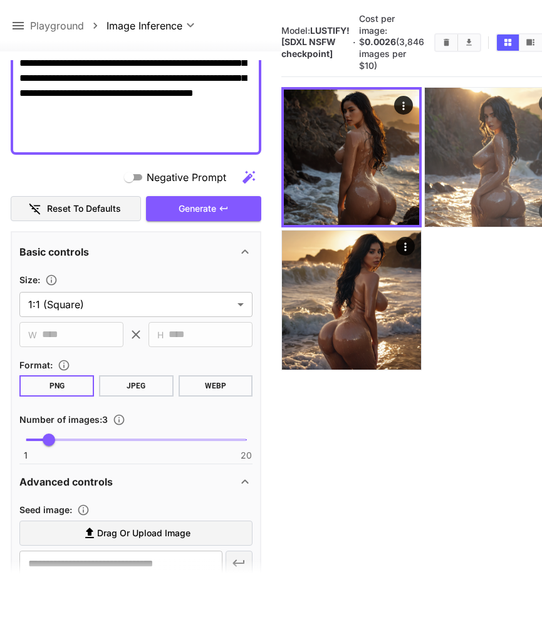
click at [539, 204] on button "Open in fullscreen" at bounding box center [548, 211] width 19 height 19
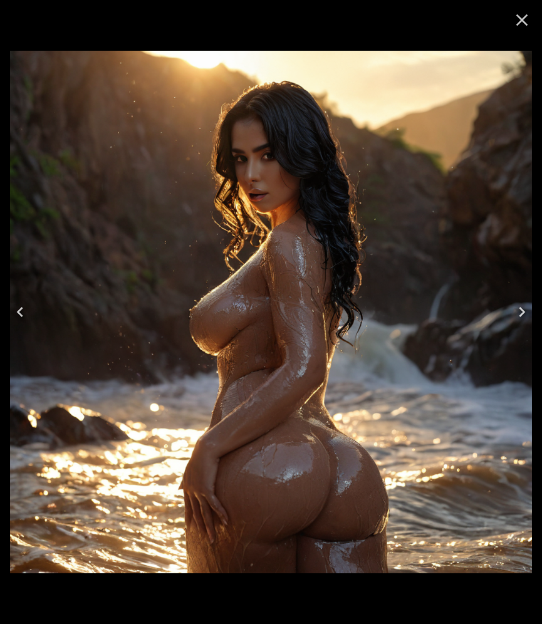
click at [523, 18] on icon "Close" at bounding box center [522, 20] width 12 height 12
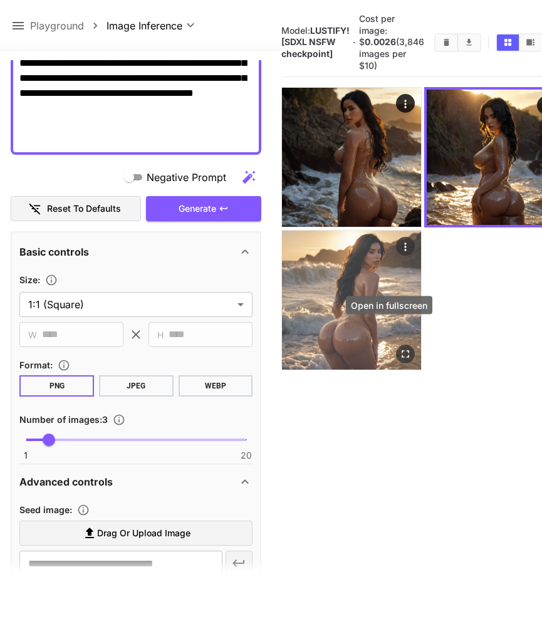
click at [400, 348] on icon "Open in fullscreen" at bounding box center [406, 354] width 13 height 13
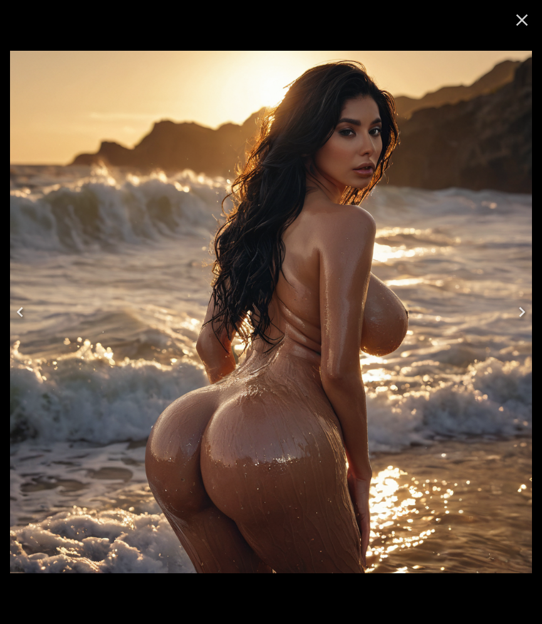
click at [524, 25] on icon "Close" at bounding box center [522, 20] width 20 height 20
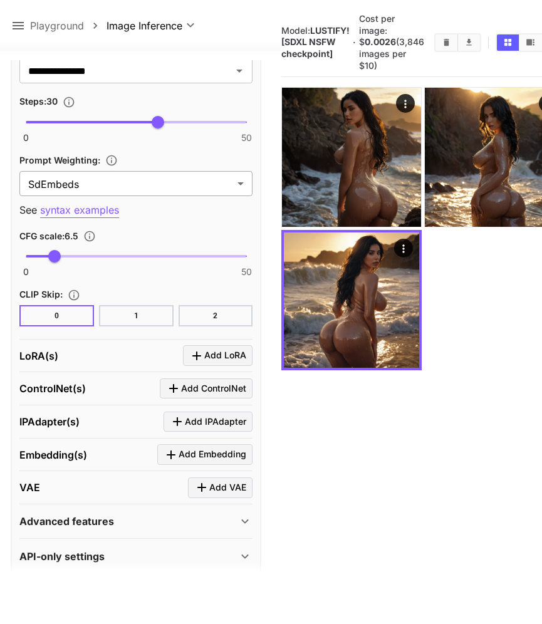
scroll to position [1066, 0]
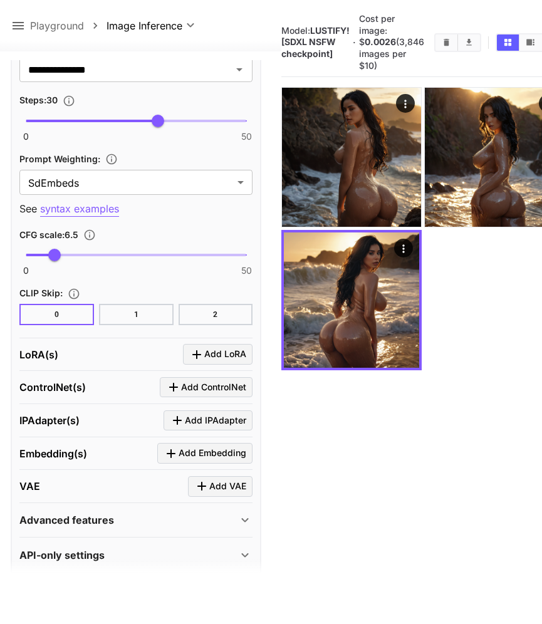
click at [143, 315] on button "1" at bounding box center [136, 314] width 75 height 21
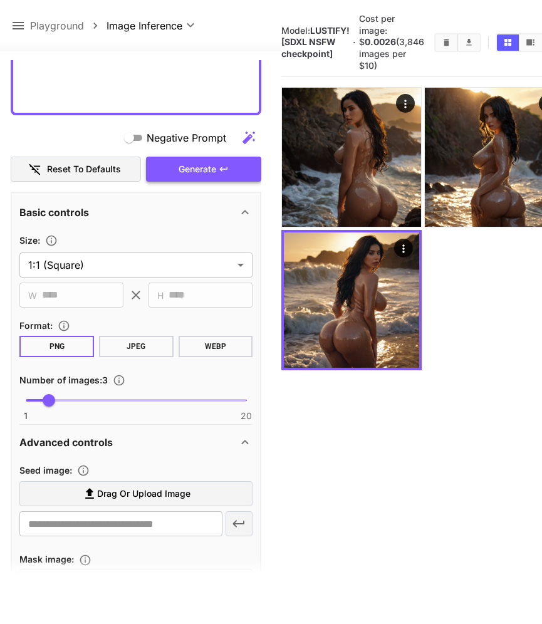
scroll to position [18, 0]
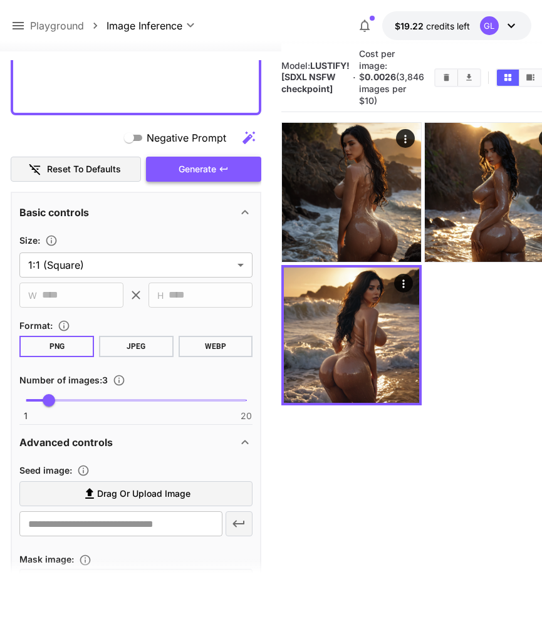
click at [222, 172] on icon "button" at bounding box center [224, 169] width 10 height 10
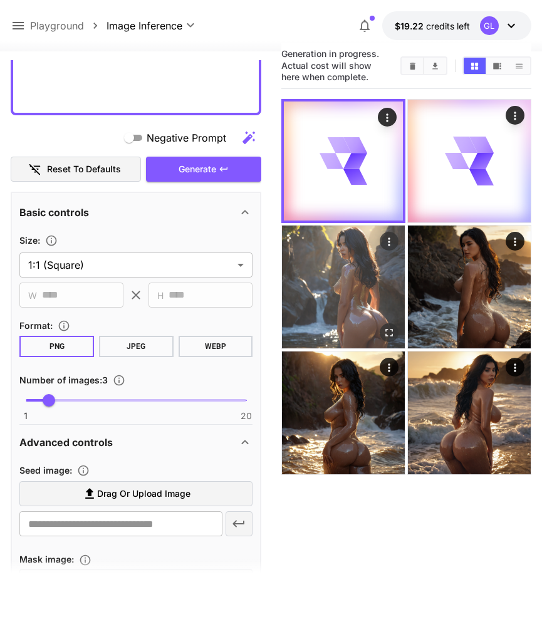
click at [386, 337] on icon "Open in fullscreen" at bounding box center [389, 332] width 13 height 13
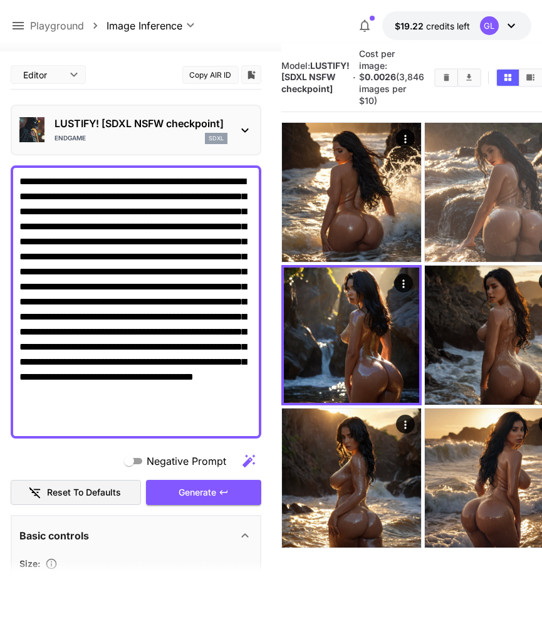
scroll to position [323, 0]
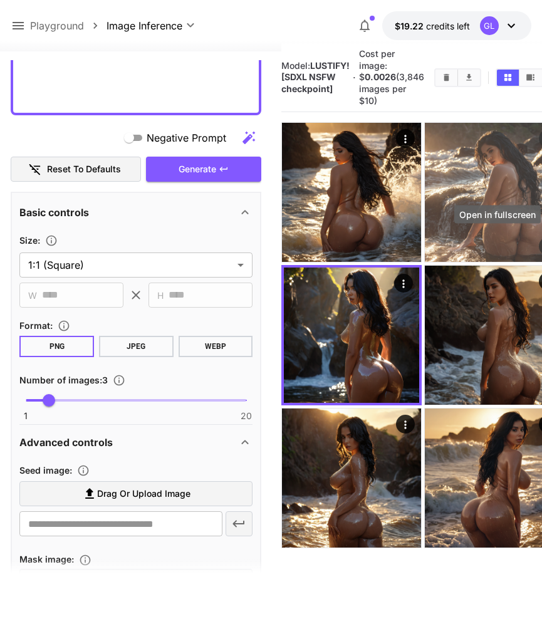
click at [541, 241] on icon "Open in fullscreen" at bounding box center [548, 247] width 13 height 13
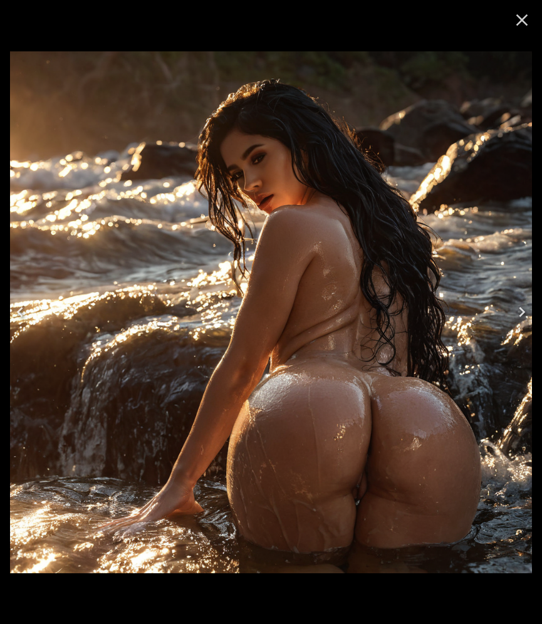
click at [520, 21] on icon "Close" at bounding box center [522, 20] width 12 height 12
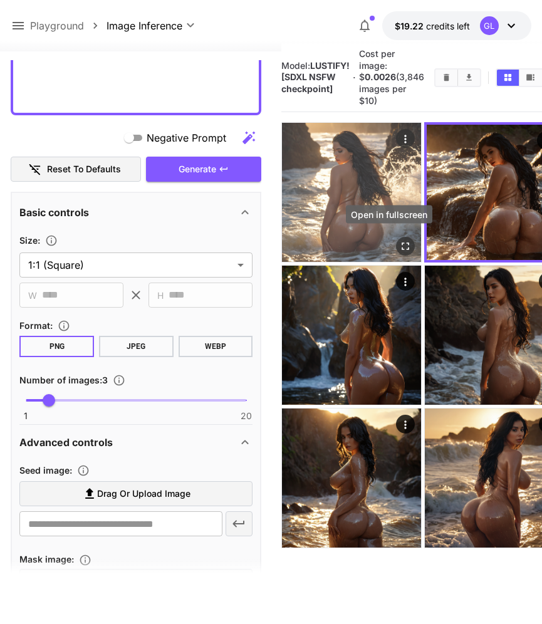
click at [400, 241] on icon "Open in fullscreen" at bounding box center [406, 247] width 13 height 13
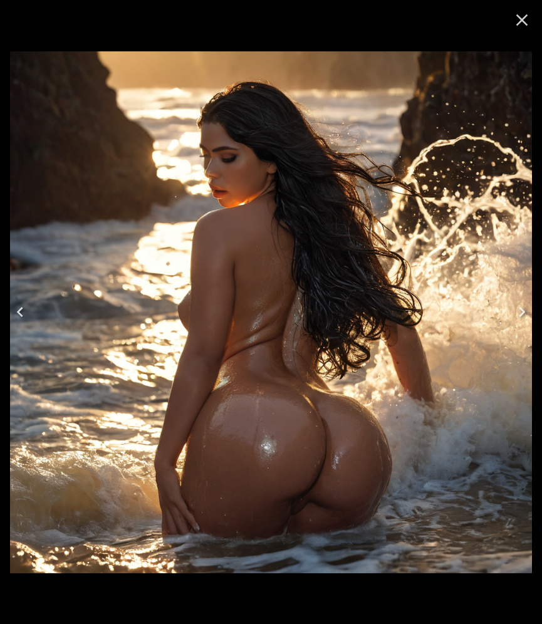
click at [519, 28] on icon "Close" at bounding box center [522, 20] width 20 height 20
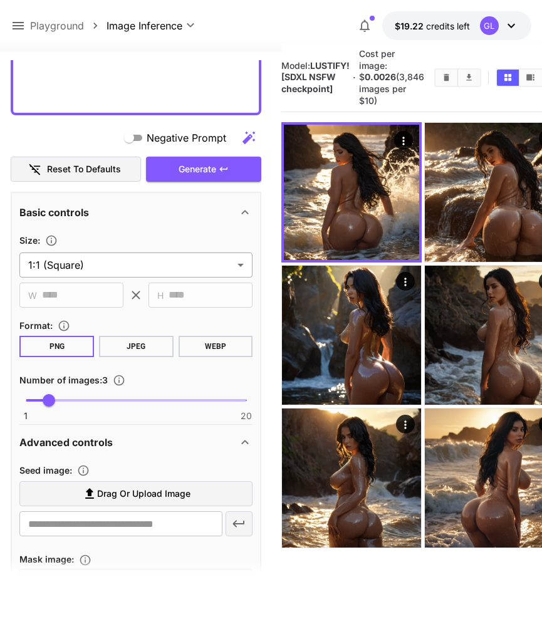
click at [126, 263] on body "**********" at bounding box center [271, 343] width 542 height 723
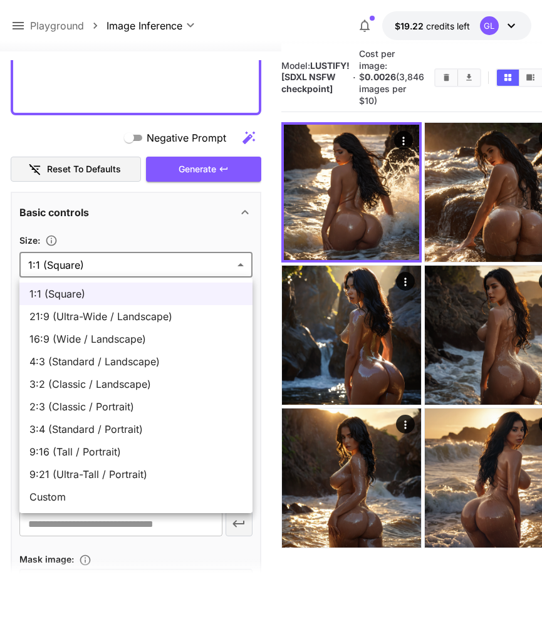
click at [75, 488] on li "Custom" at bounding box center [135, 497] width 233 height 23
type input "******"
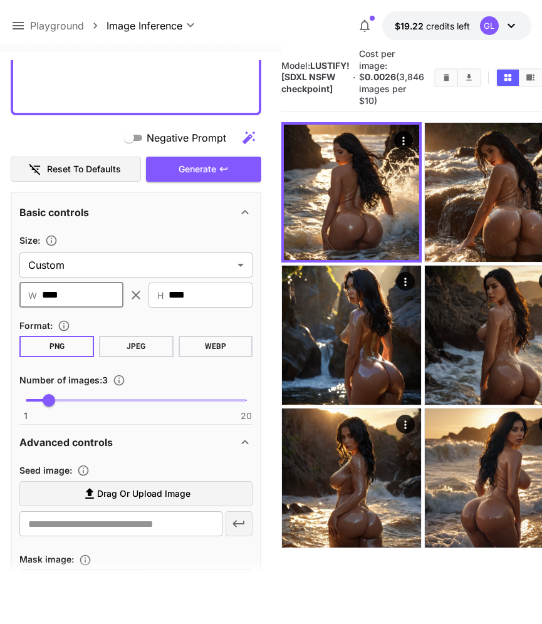
drag, startPoint x: 94, startPoint y: 293, endPoint x: 29, endPoint y: 292, distance: 65.2
click at [29, 292] on div "​ W **** ​" at bounding box center [71, 295] width 104 height 25
type input "****"
type input "*"
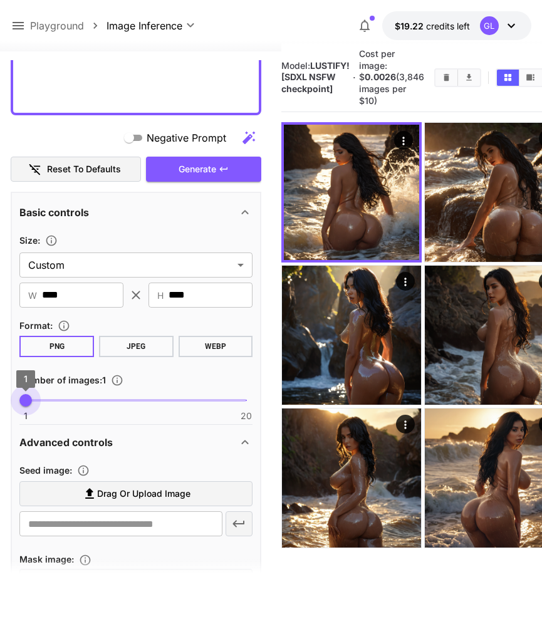
drag, startPoint x: 51, startPoint y: 398, endPoint x: 21, endPoint y: 398, distance: 30.7
click at [21, 398] on span "1" at bounding box center [25, 400] width 13 height 13
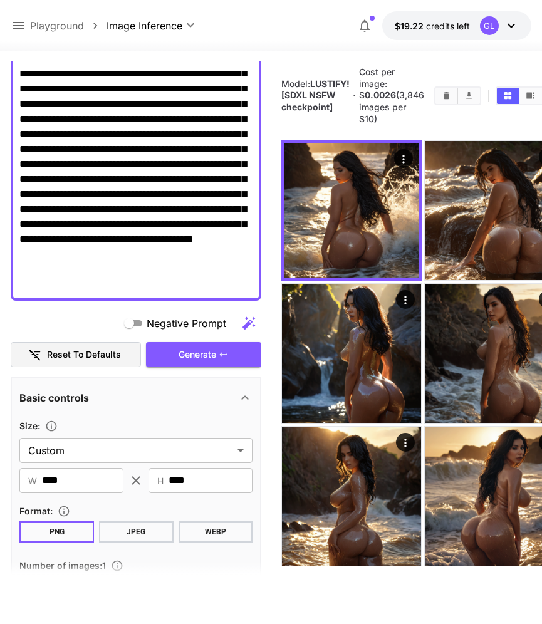
scroll to position [0, 0]
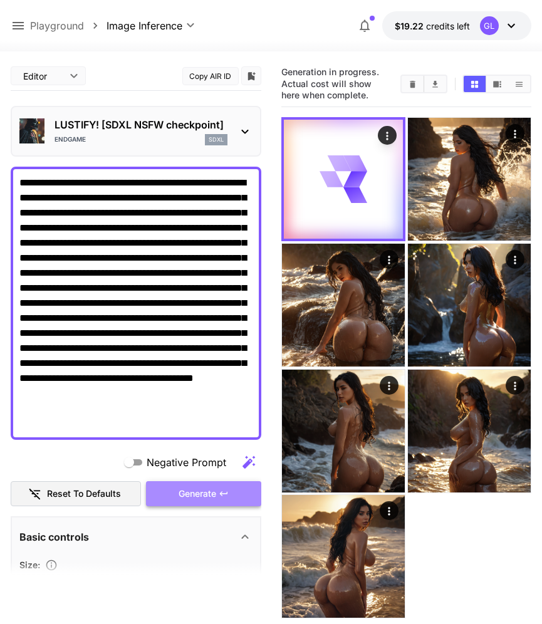
click at [222, 486] on button "Generate" at bounding box center [203, 494] width 115 height 26
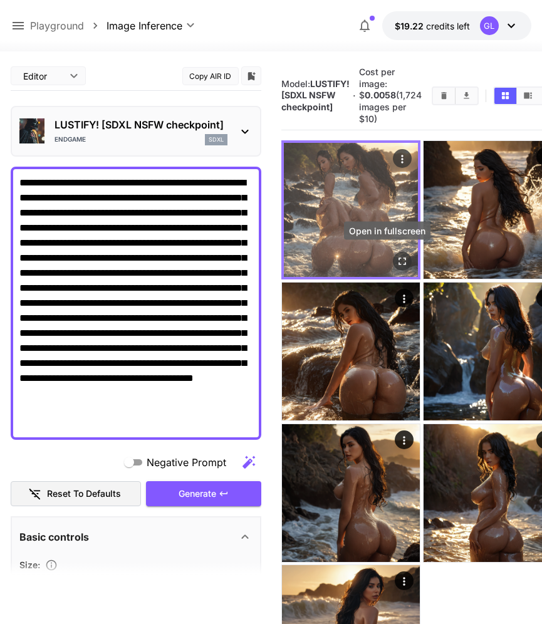
click at [399, 258] on icon "Open in fullscreen" at bounding box center [403, 262] width 8 height 8
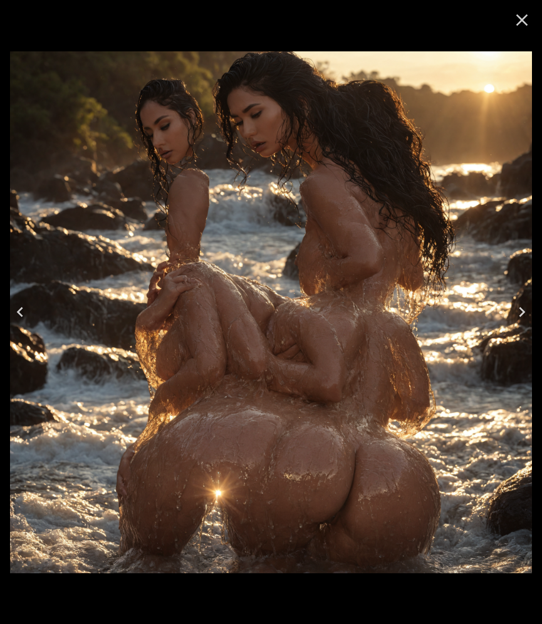
click at [520, 22] on icon "Close" at bounding box center [522, 20] width 12 height 12
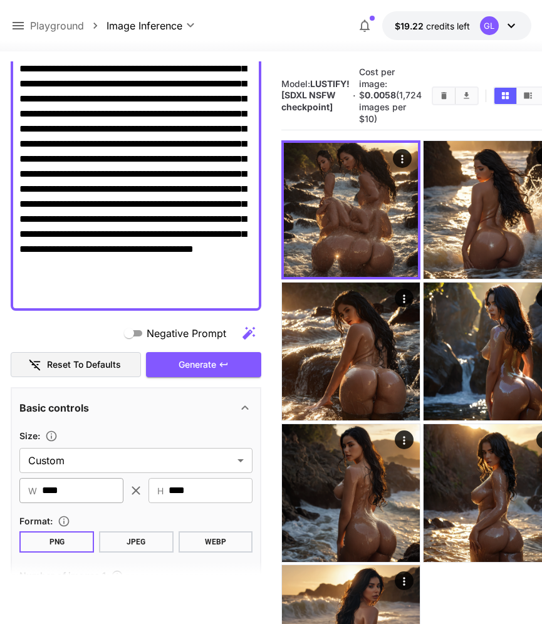
scroll to position [132, 0]
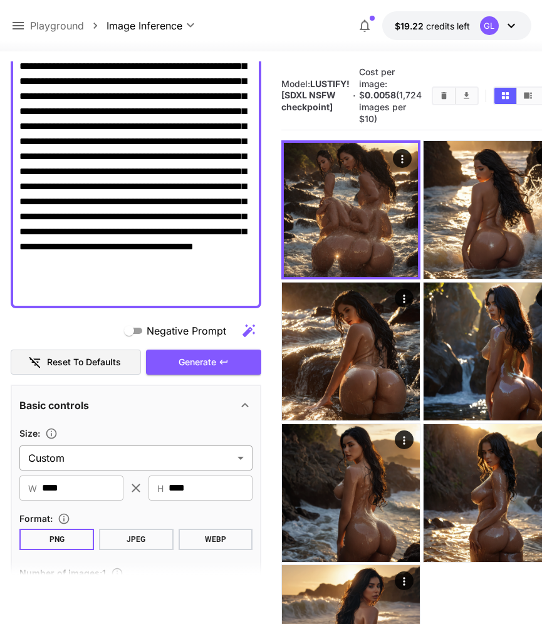
click at [113, 464] on body "**********" at bounding box center [271, 370] width 542 height 741
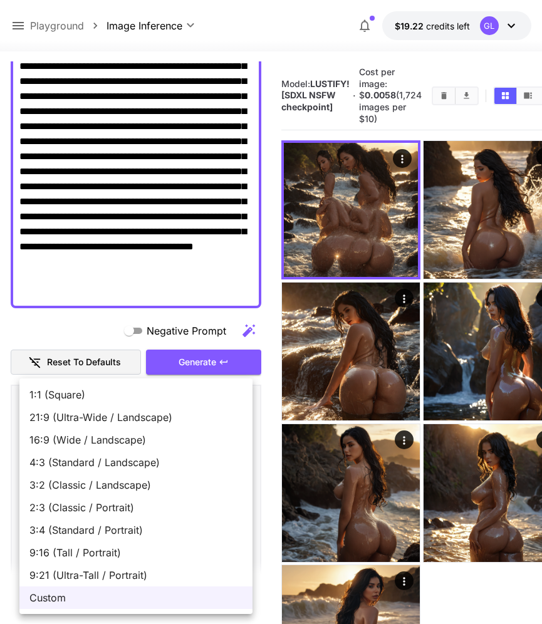
click at [110, 536] on span "3:4 (Standard / Portrait)" at bounding box center [135, 530] width 213 height 15
type input "**********"
type input "***"
type input "****"
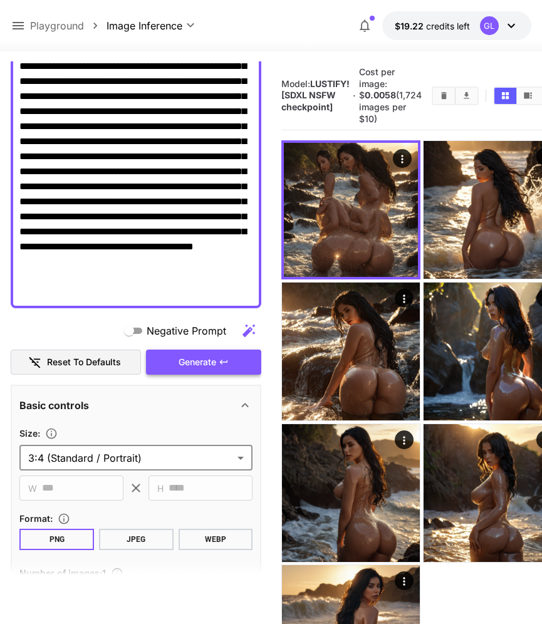
click at [207, 357] on span "Generate" at bounding box center [198, 363] width 38 height 16
